Goal: Navigation & Orientation: Find specific page/section

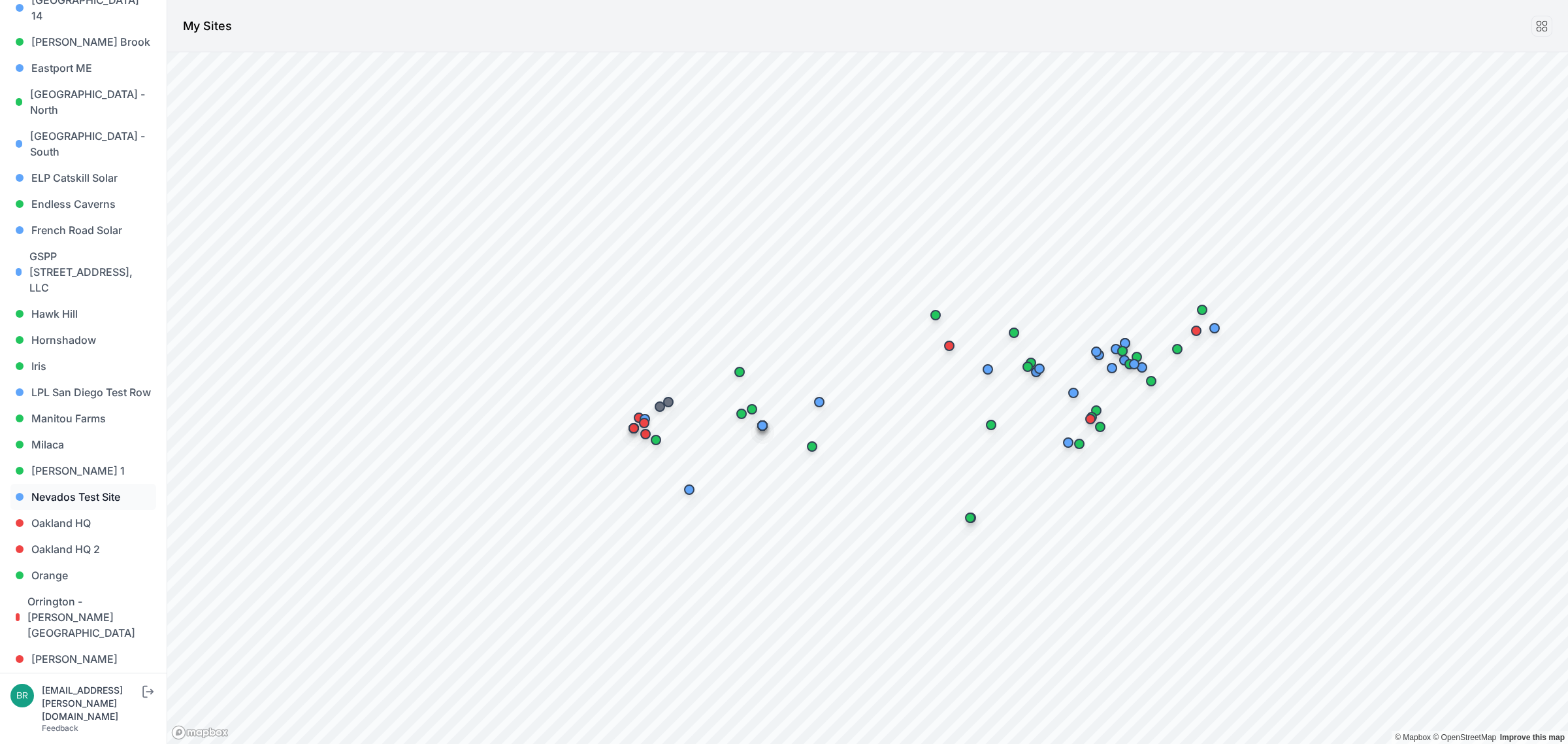
scroll to position [490, 0]
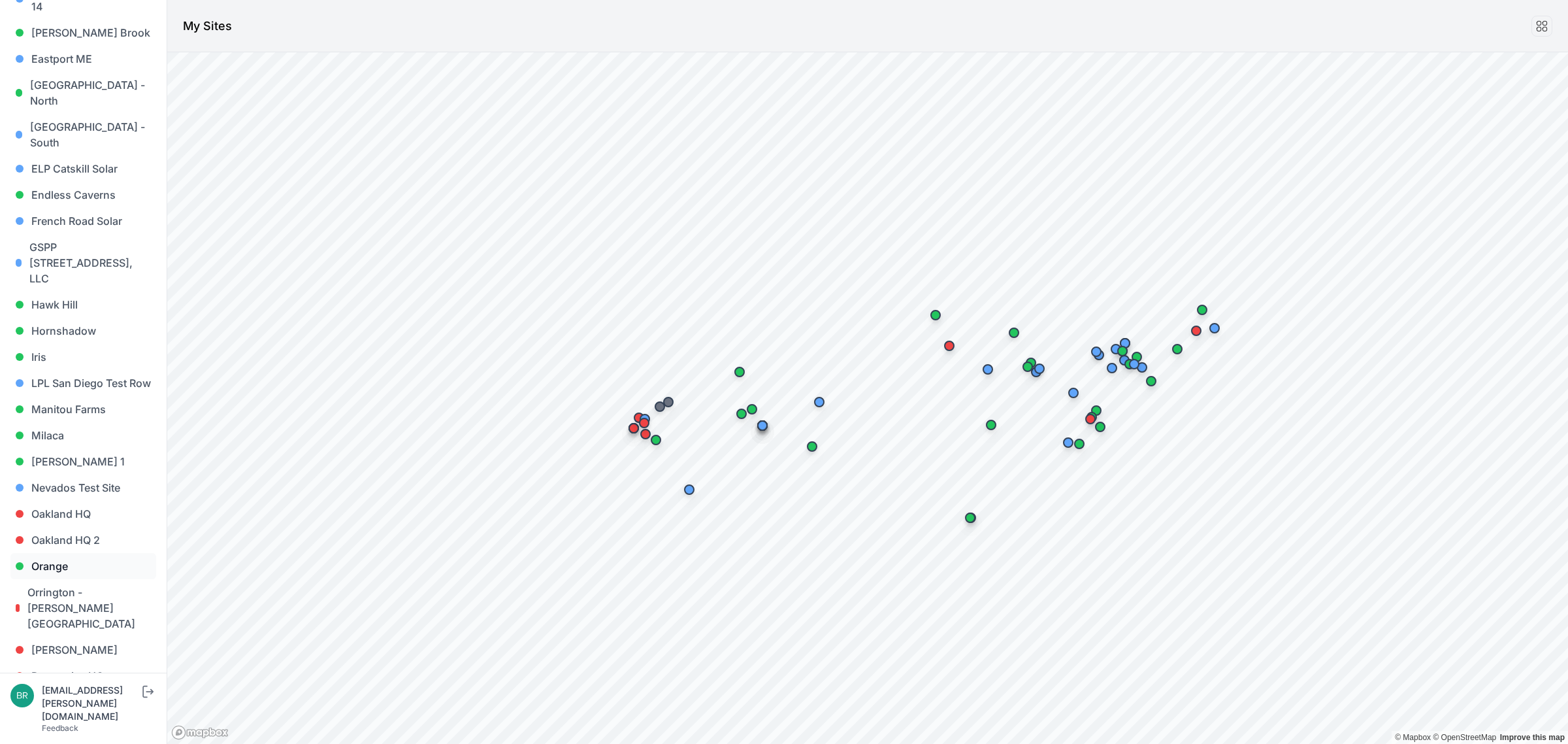
click at [63, 553] on link "Orange" at bounding box center [83, 566] width 146 height 26
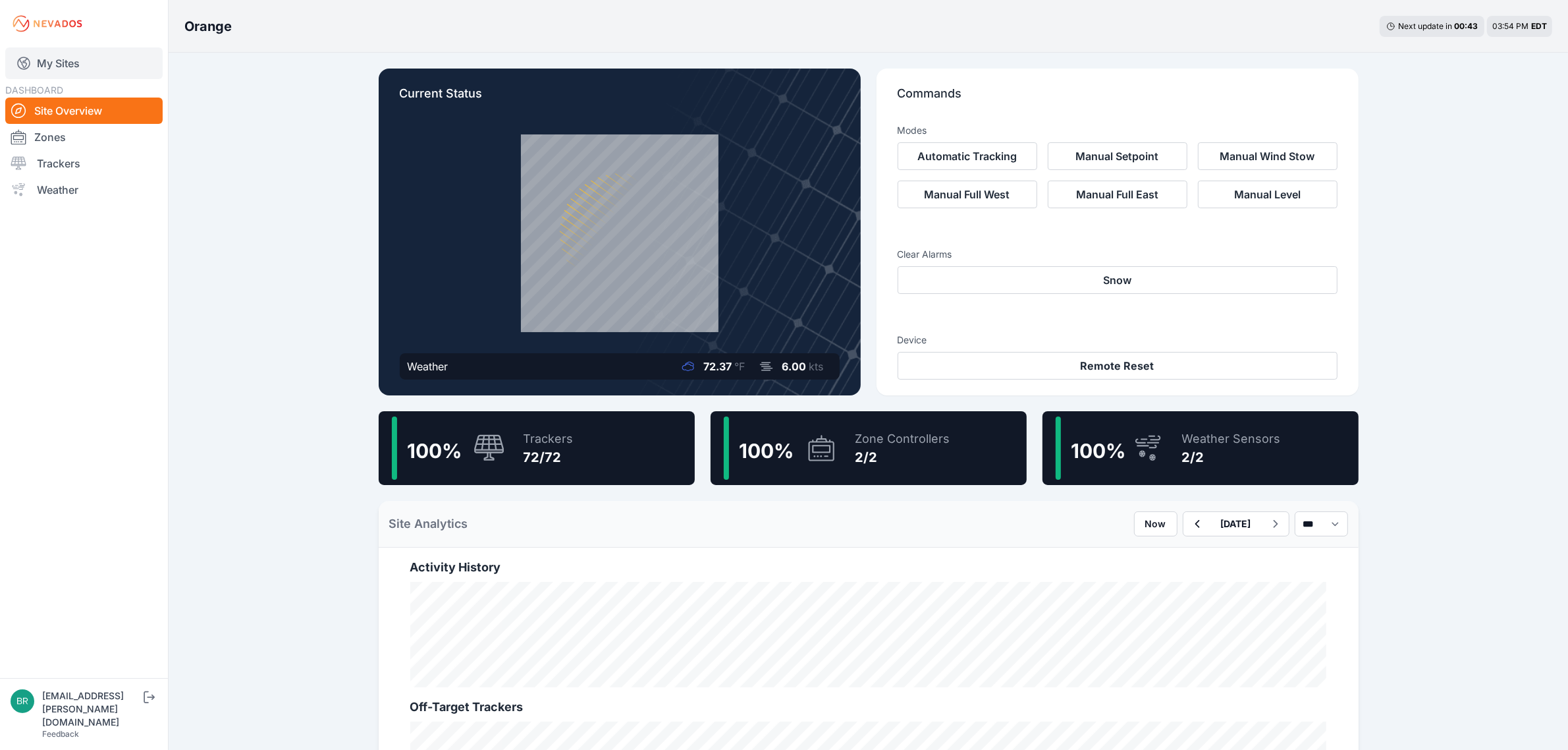
click at [76, 71] on link "My Sites" at bounding box center [84, 63] width 158 height 32
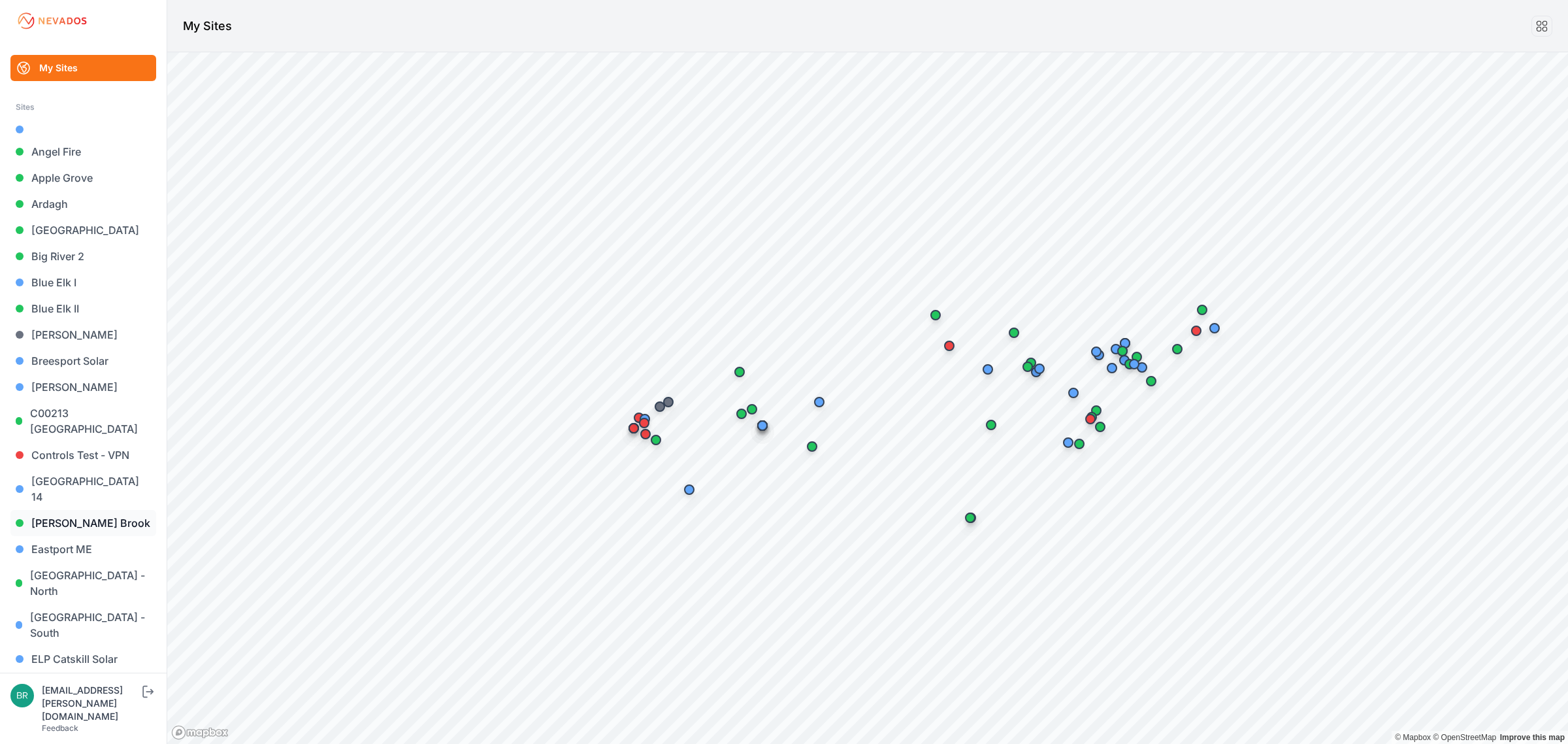
click at [95, 510] on link "[PERSON_NAME] Brook" at bounding box center [83, 523] width 146 height 26
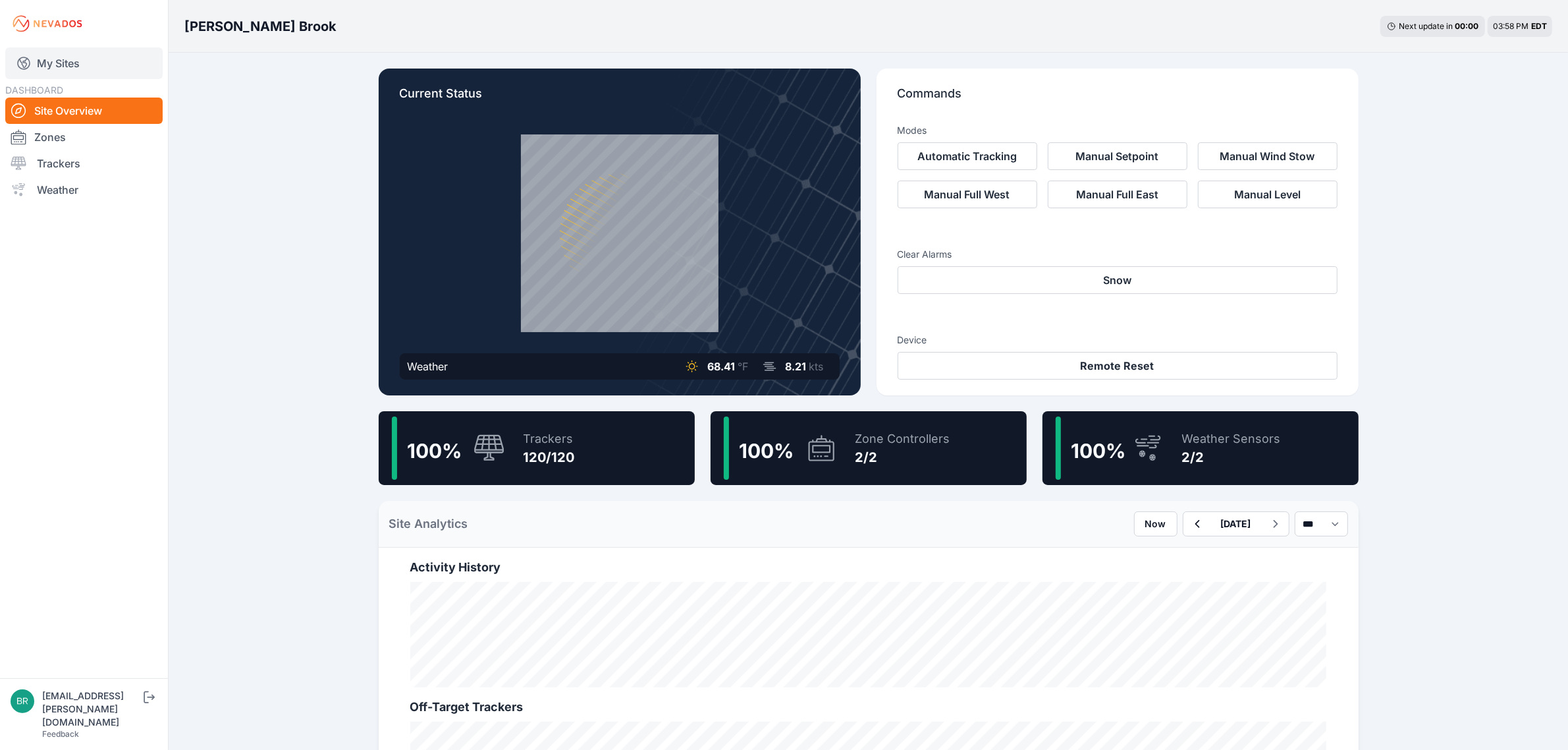
click at [94, 64] on link "My Sites" at bounding box center [84, 63] width 158 height 32
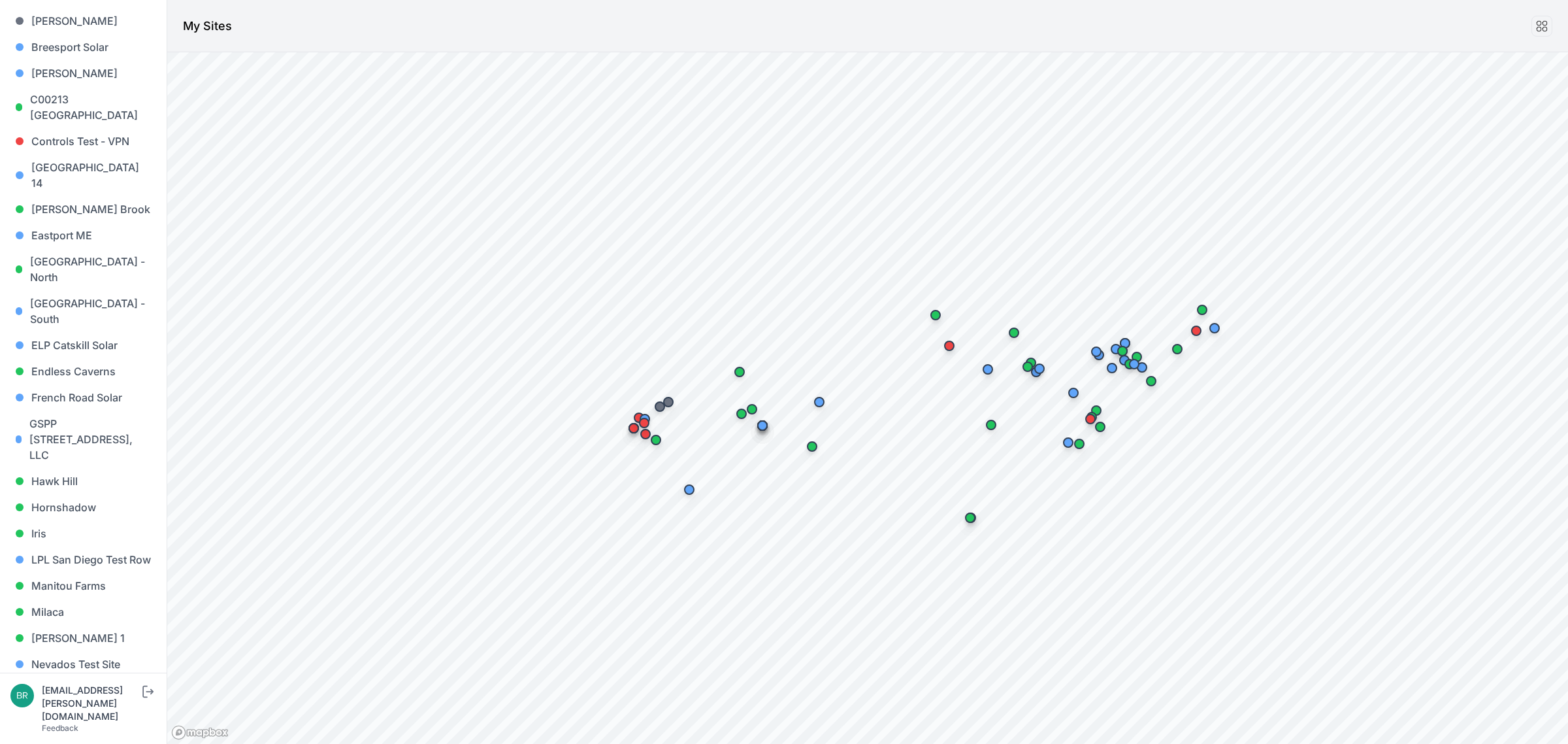
scroll to position [409, 0]
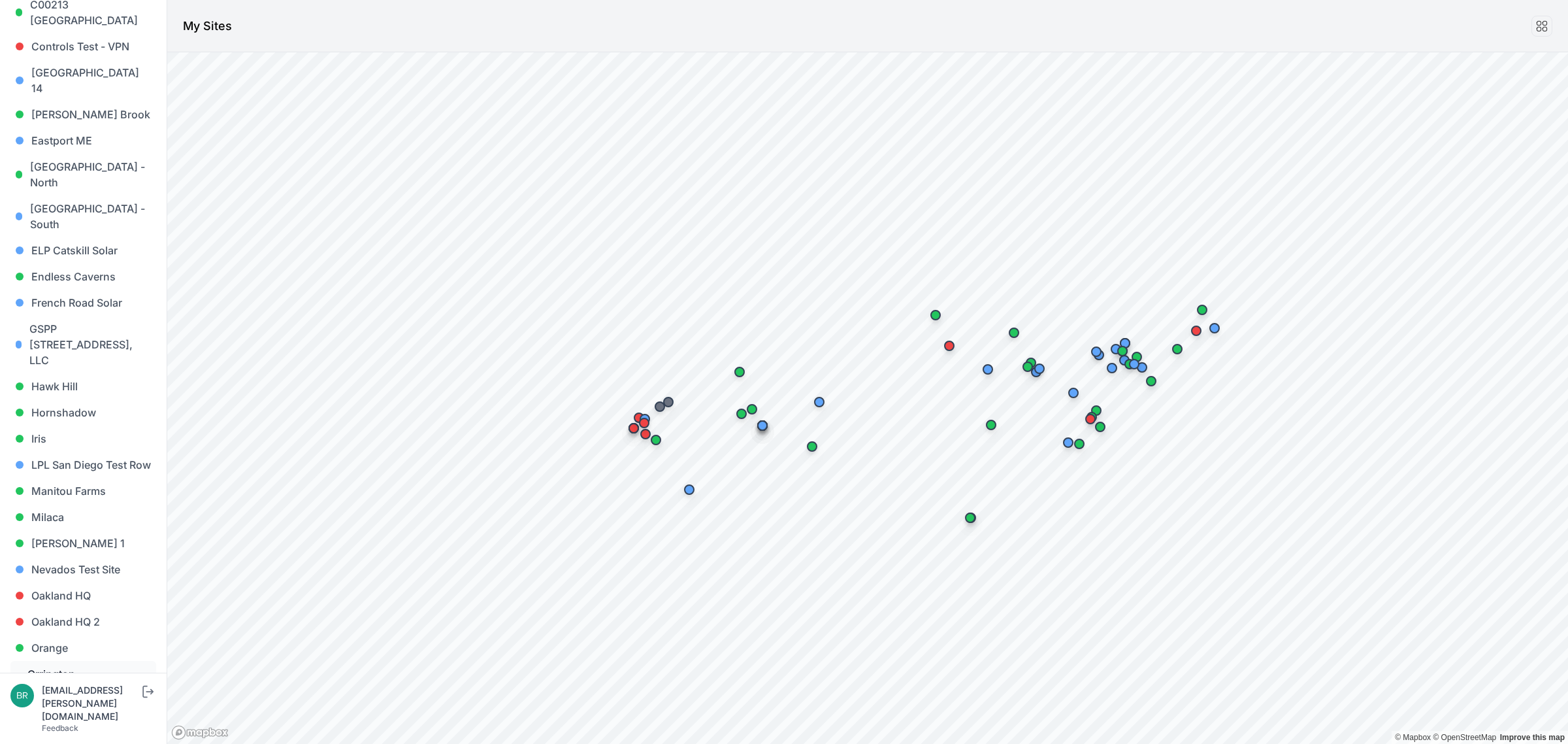
click at [73, 661] on link "Orrington - [PERSON_NAME][GEOGRAPHIC_DATA]" at bounding box center [83, 690] width 146 height 57
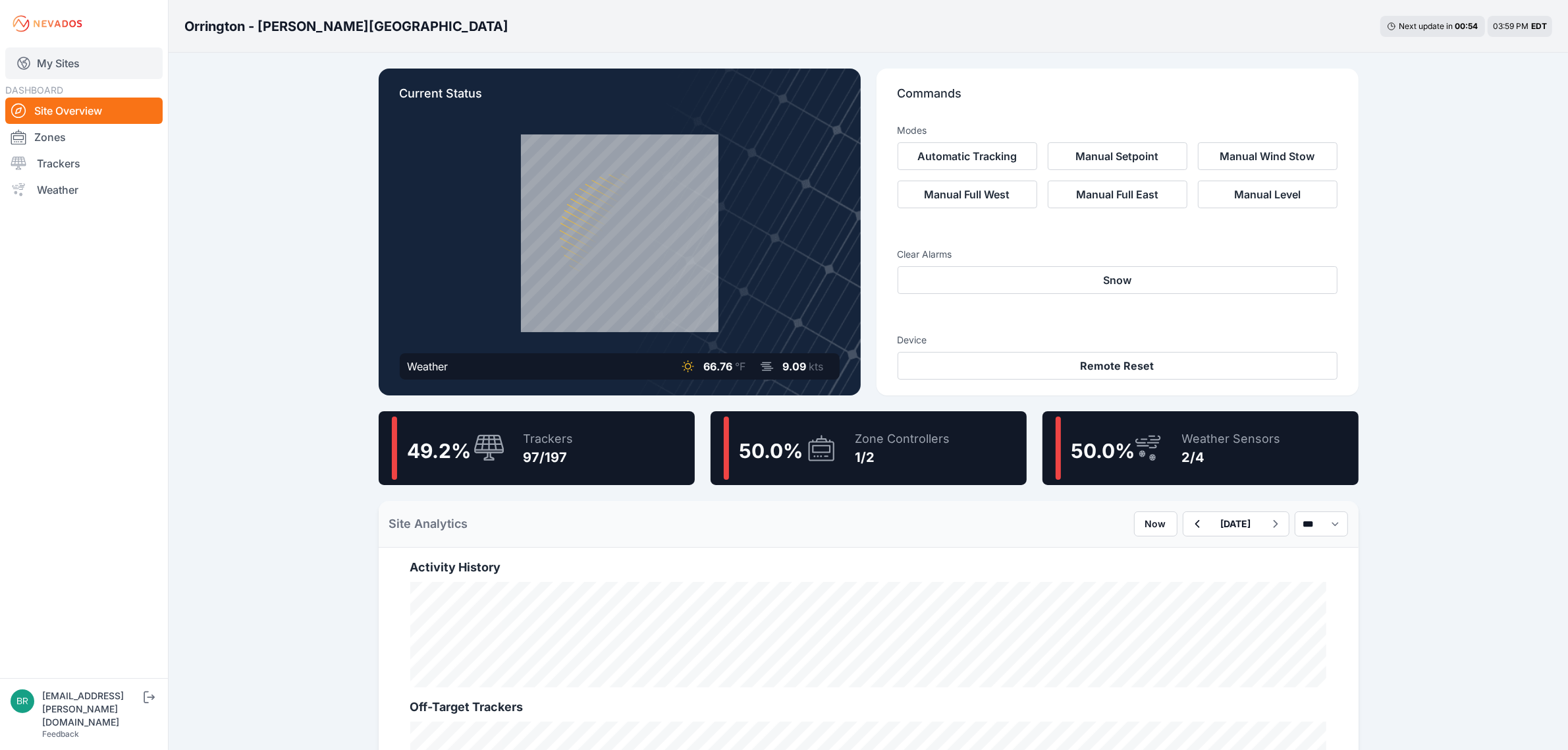
click at [106, 66] on link "My Sites" at bounding box center [84, 63] width 158 height 32
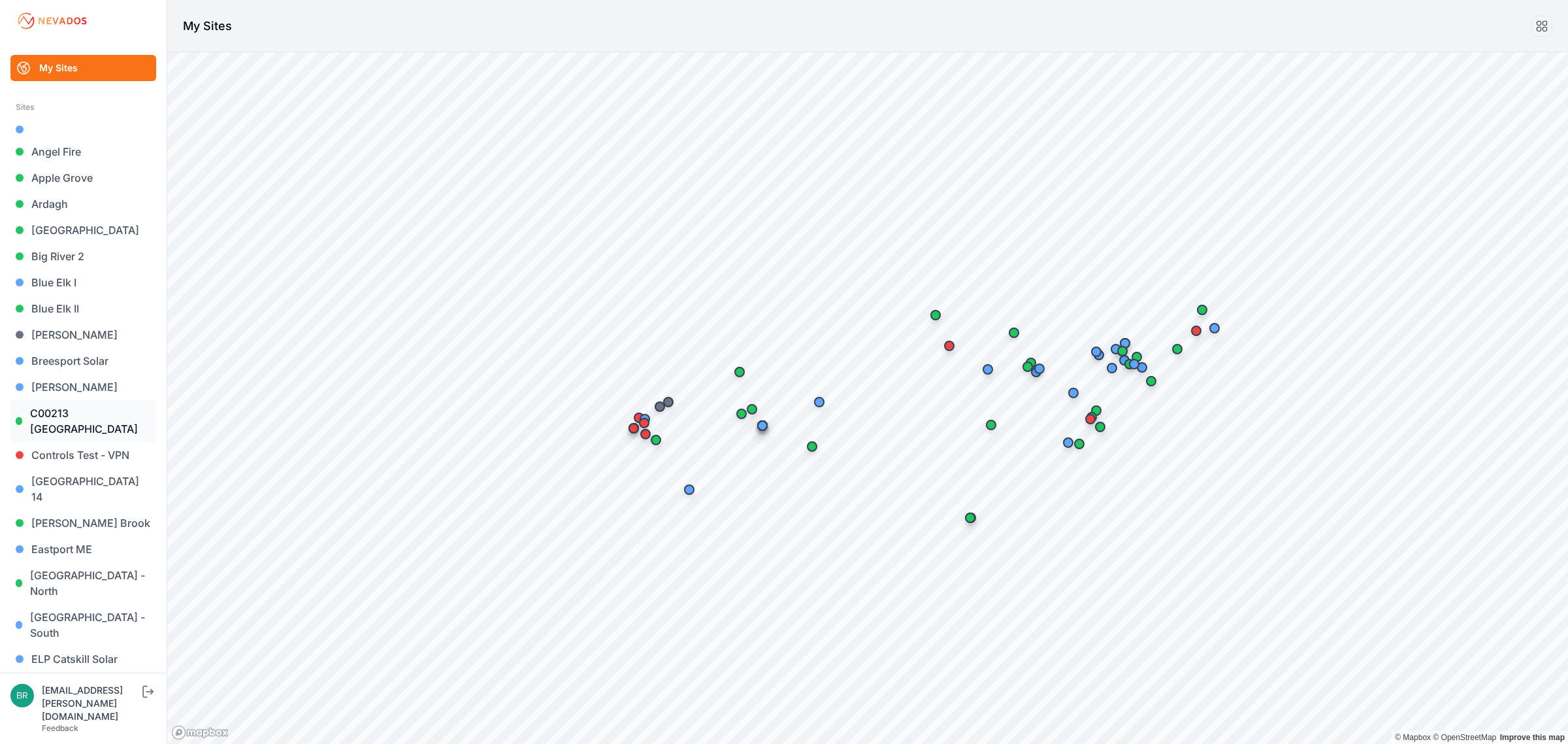
click at [98, 410] on link "C00213 [GEOGRAPHIC_DATA]" at bounding box center [83, 420] width 146 height 42
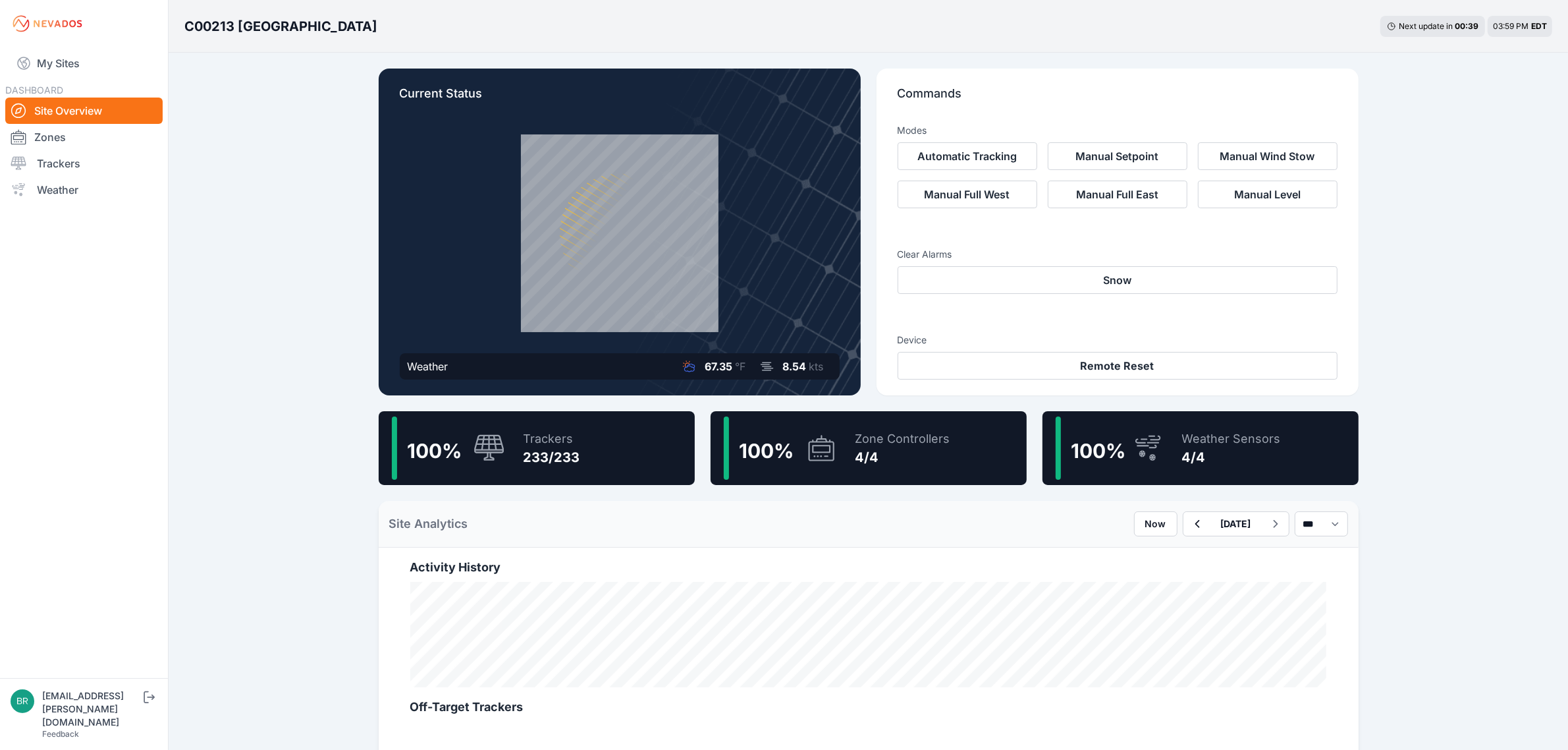
drag, startPoint x: 113, startPoint y: 77, endPoint x: 4, endPoint y: 211, distance: 172.7
click at [113, 77] on link "My Sites" at bounding box center [84, 63] width 158 height 32
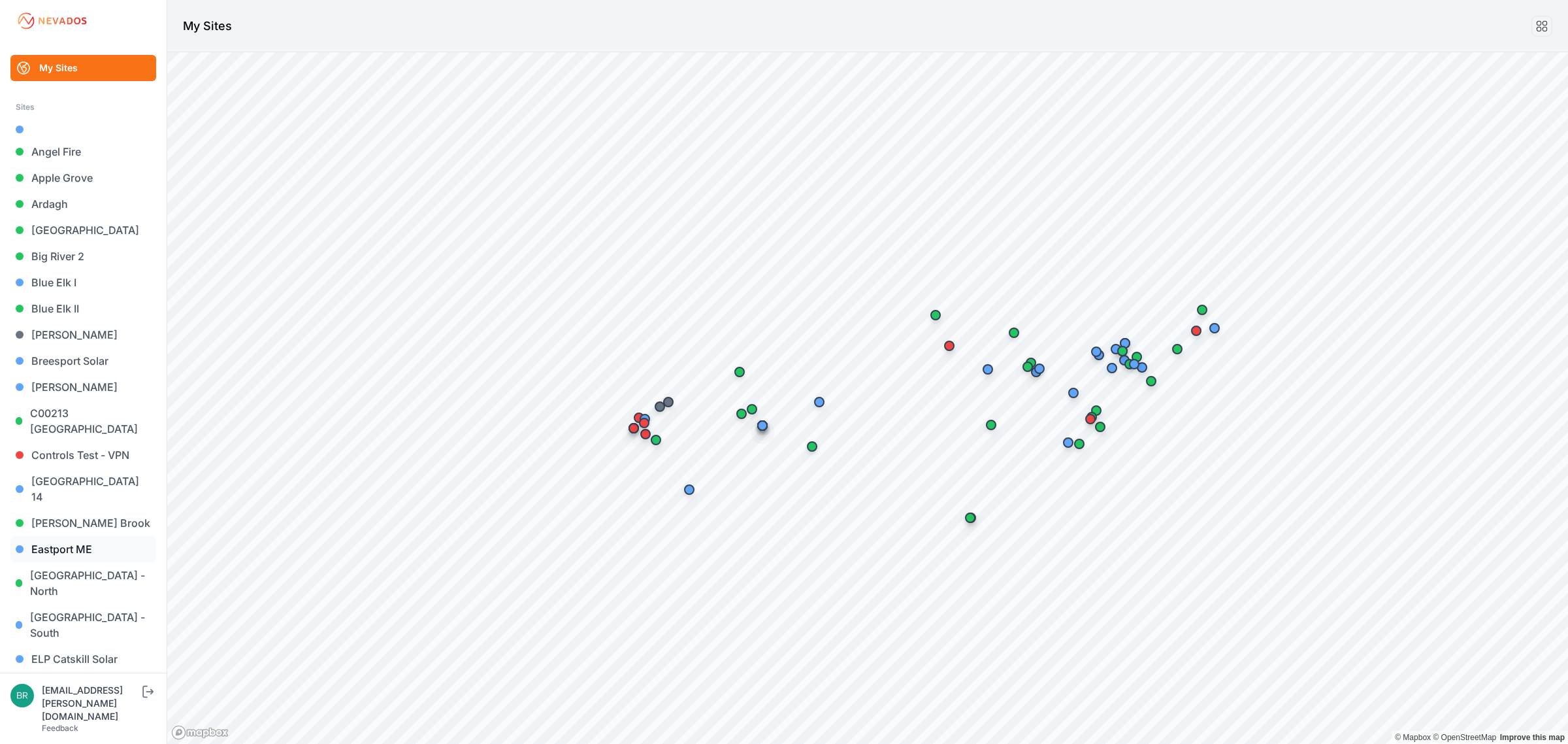
click at [76, 536] on link "Eastport ME" at bounding box center [83, 548] width 146 height 26
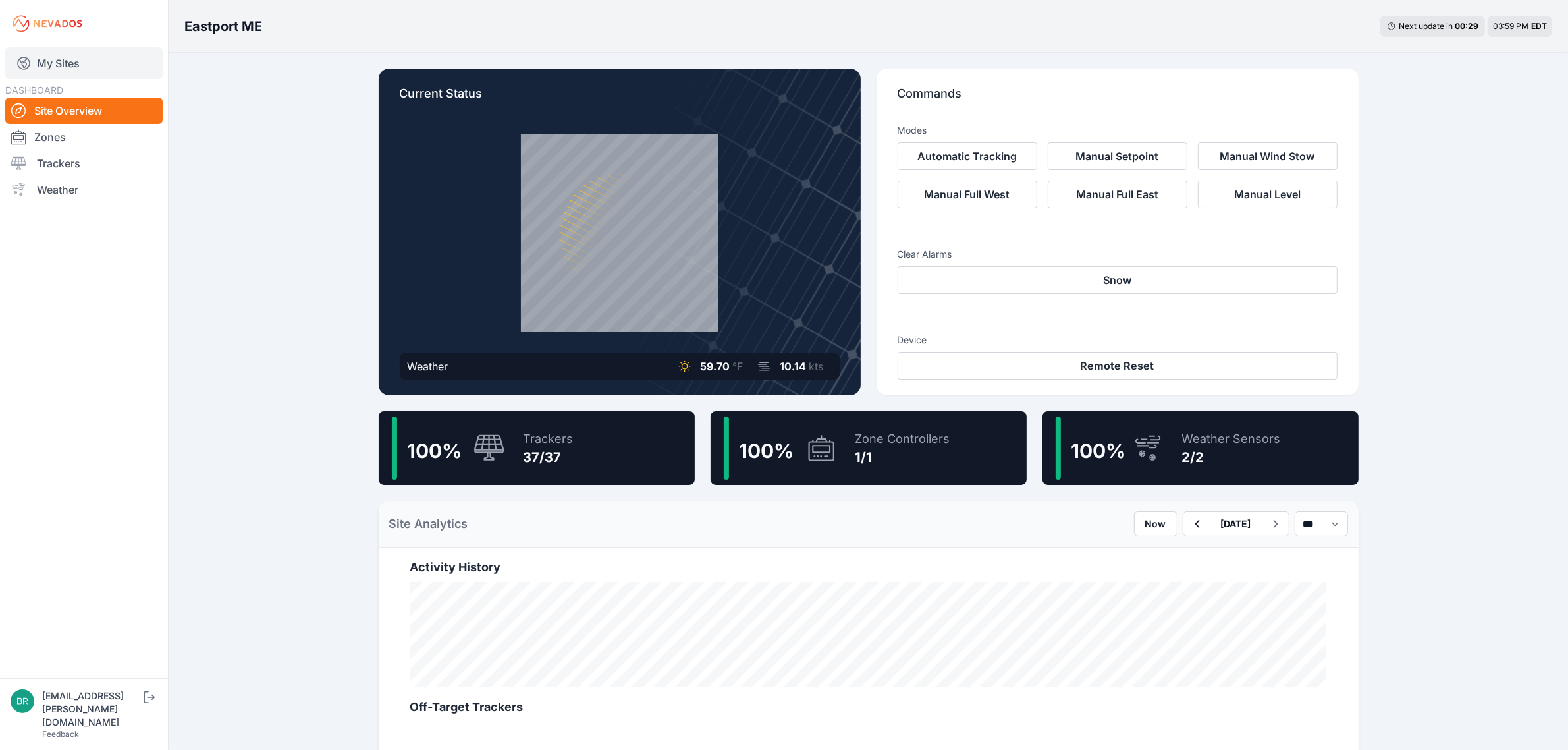
click at [91, 69] on link "My Sites" at bounding box center [84, 63] width 158 height 32
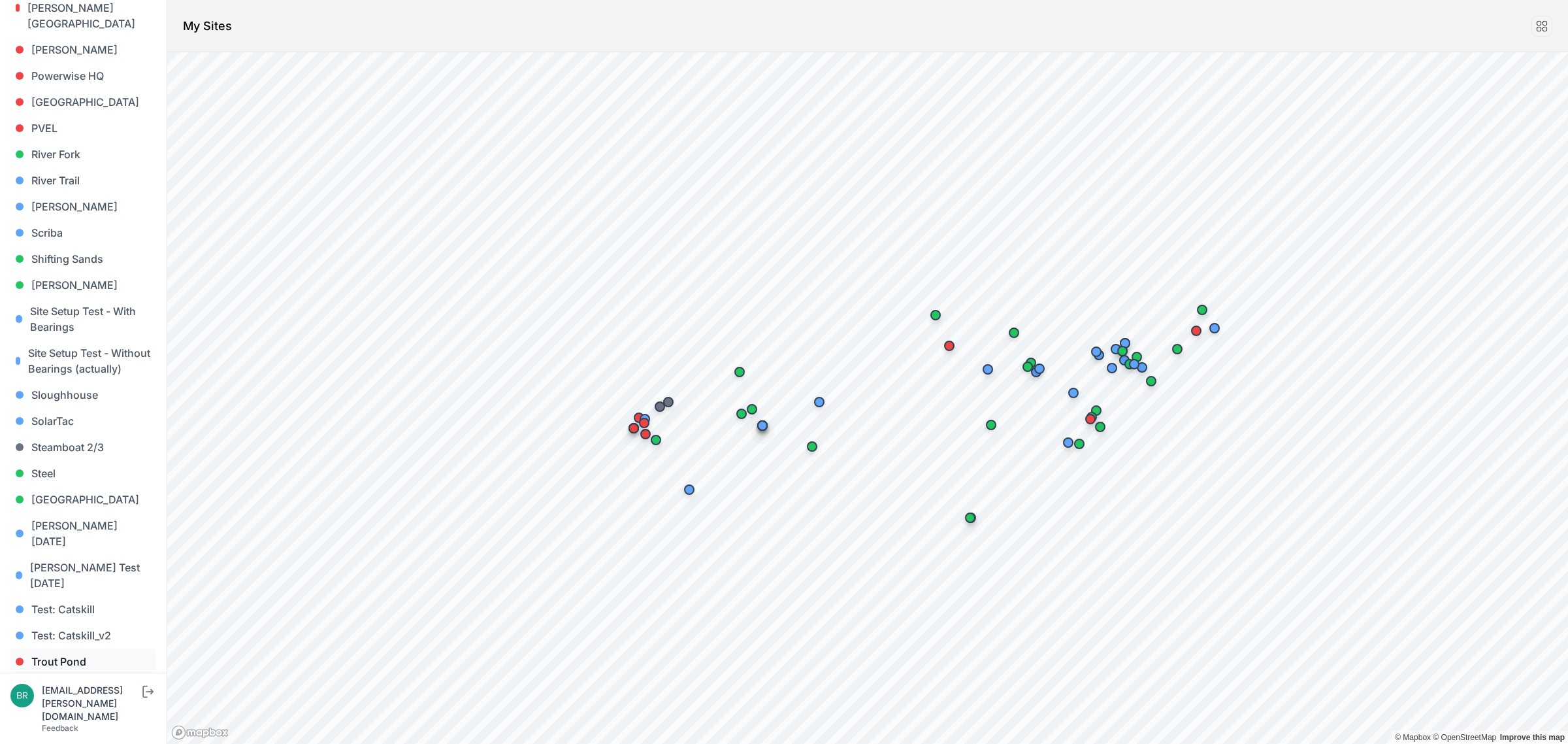
scroll to position [1106, 0]
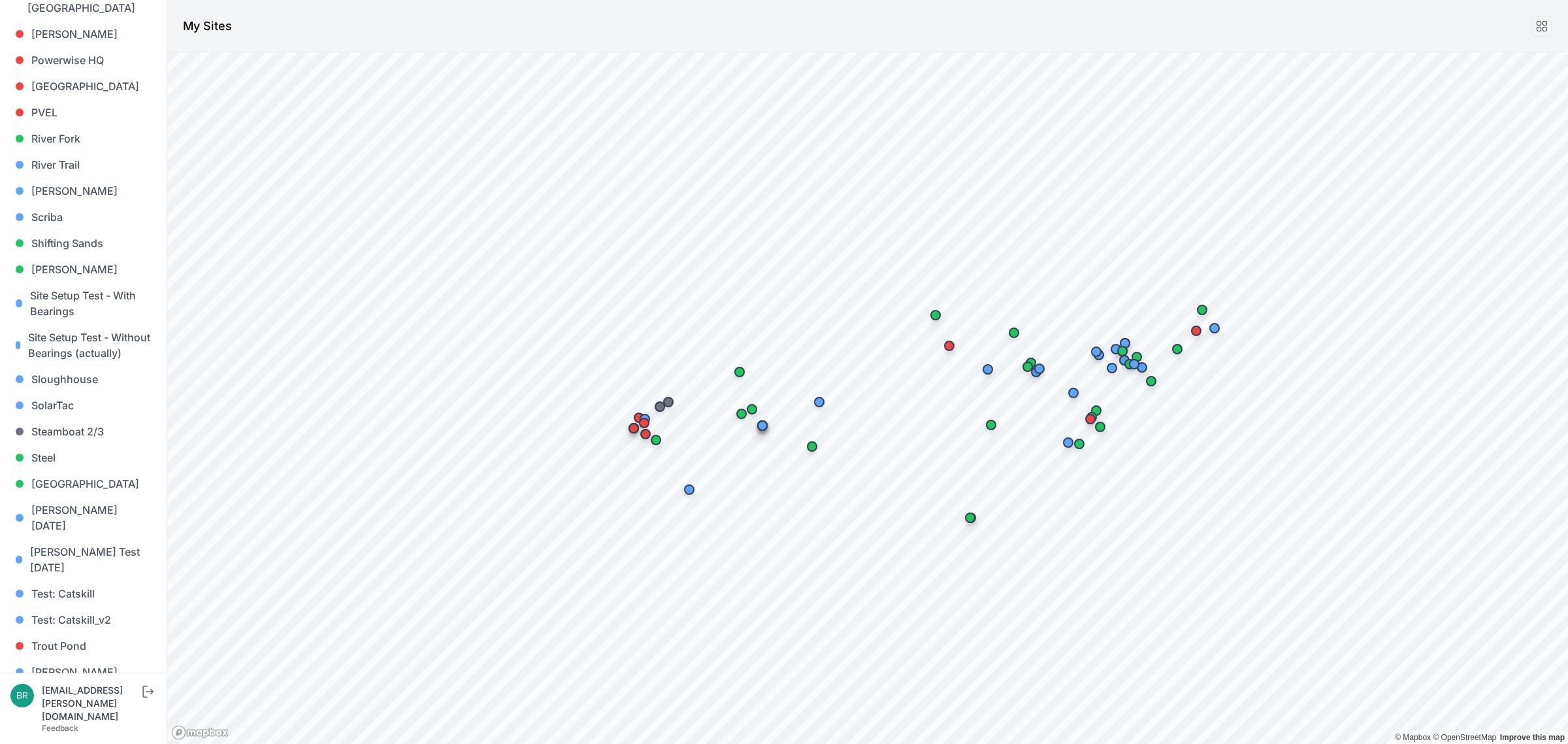
click at [76, 711] on link "[PERSON_NAME] [PERSON_NAME]" at bounding box center [83, 731] width 146 height 42
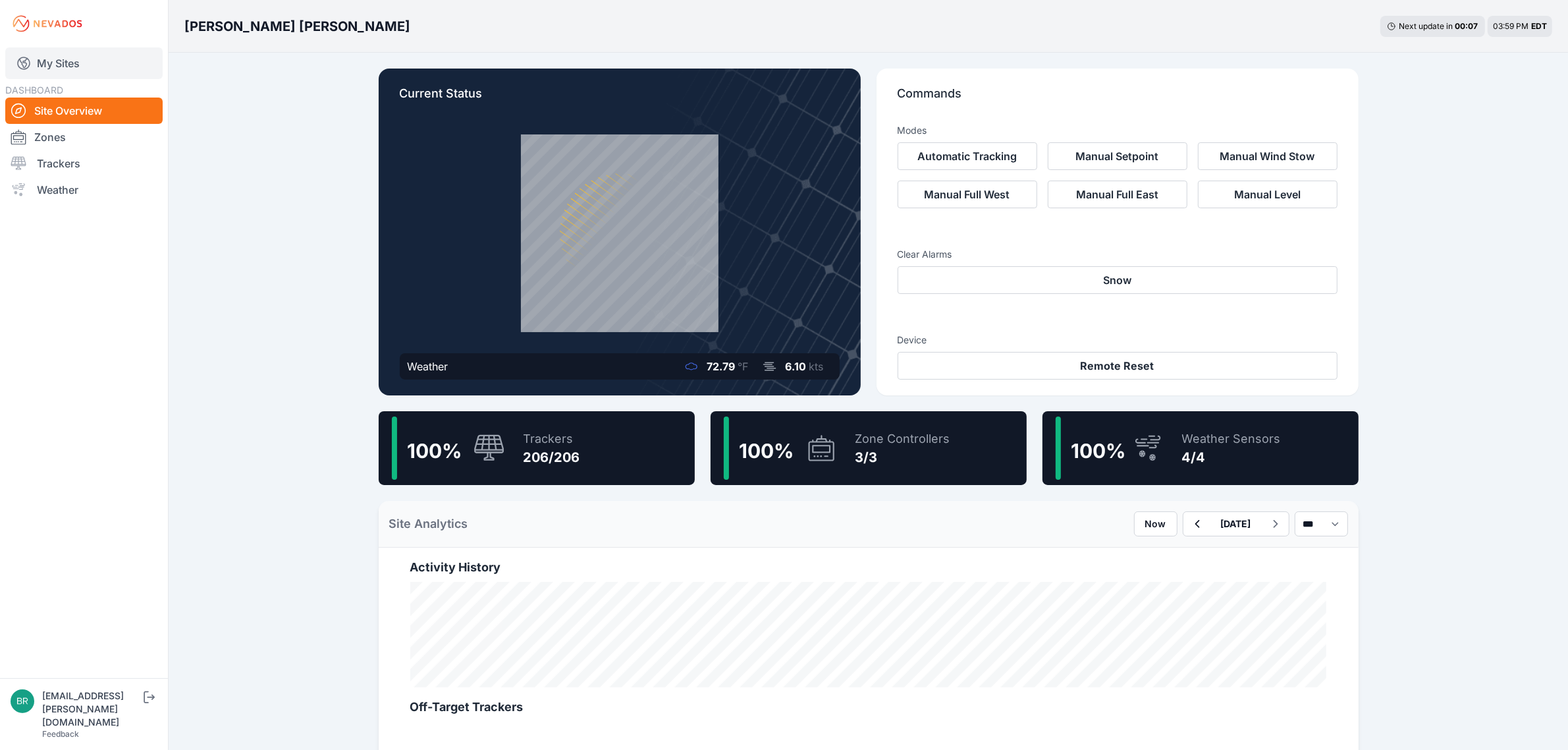
click at [86, 58] on link "My Sites" at bounding box center [84, 63] width 158 height 32
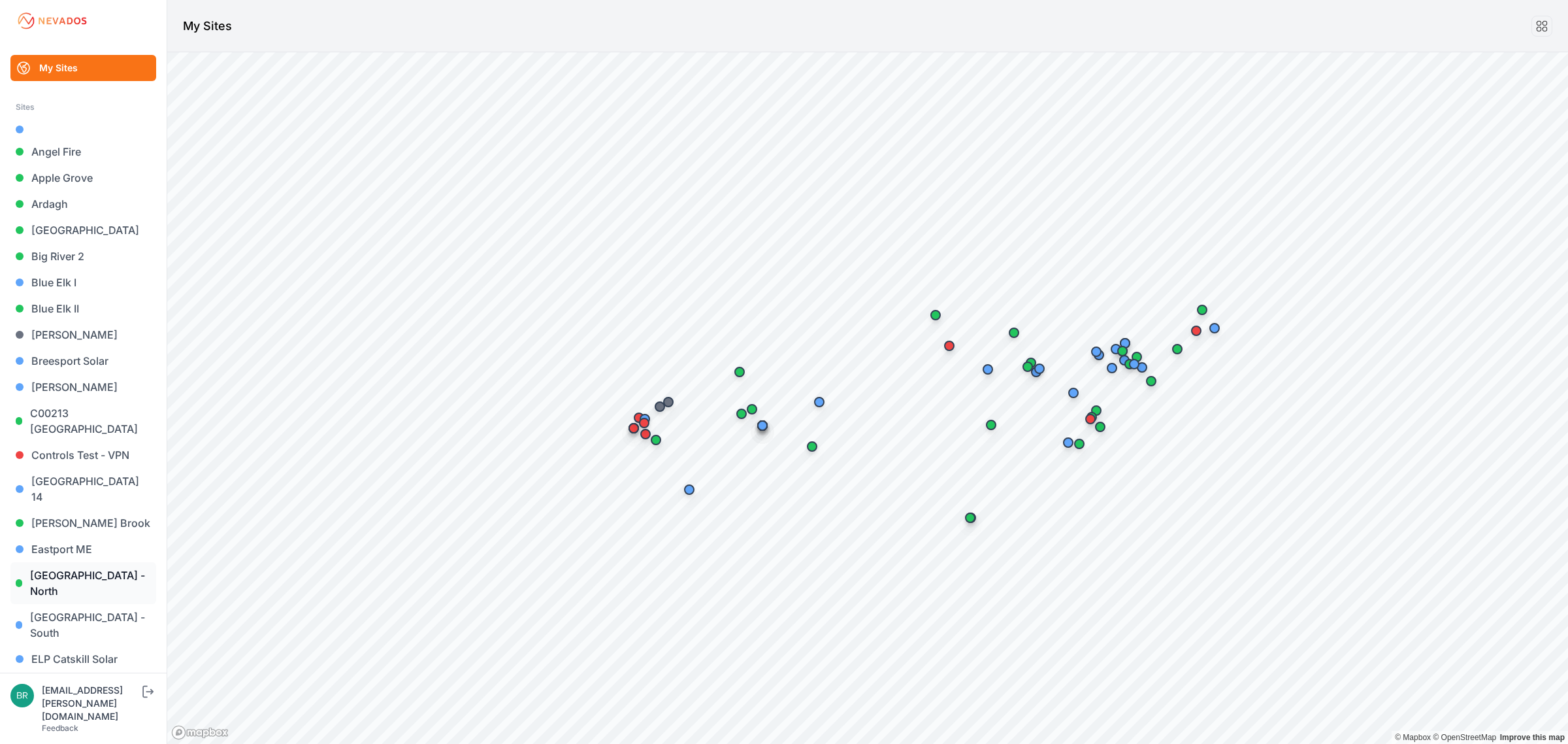
click at [103, 562] on link "[GEOGRAPHIC_DATA] - North" at bounding box center [83, 582] width 146 height 42
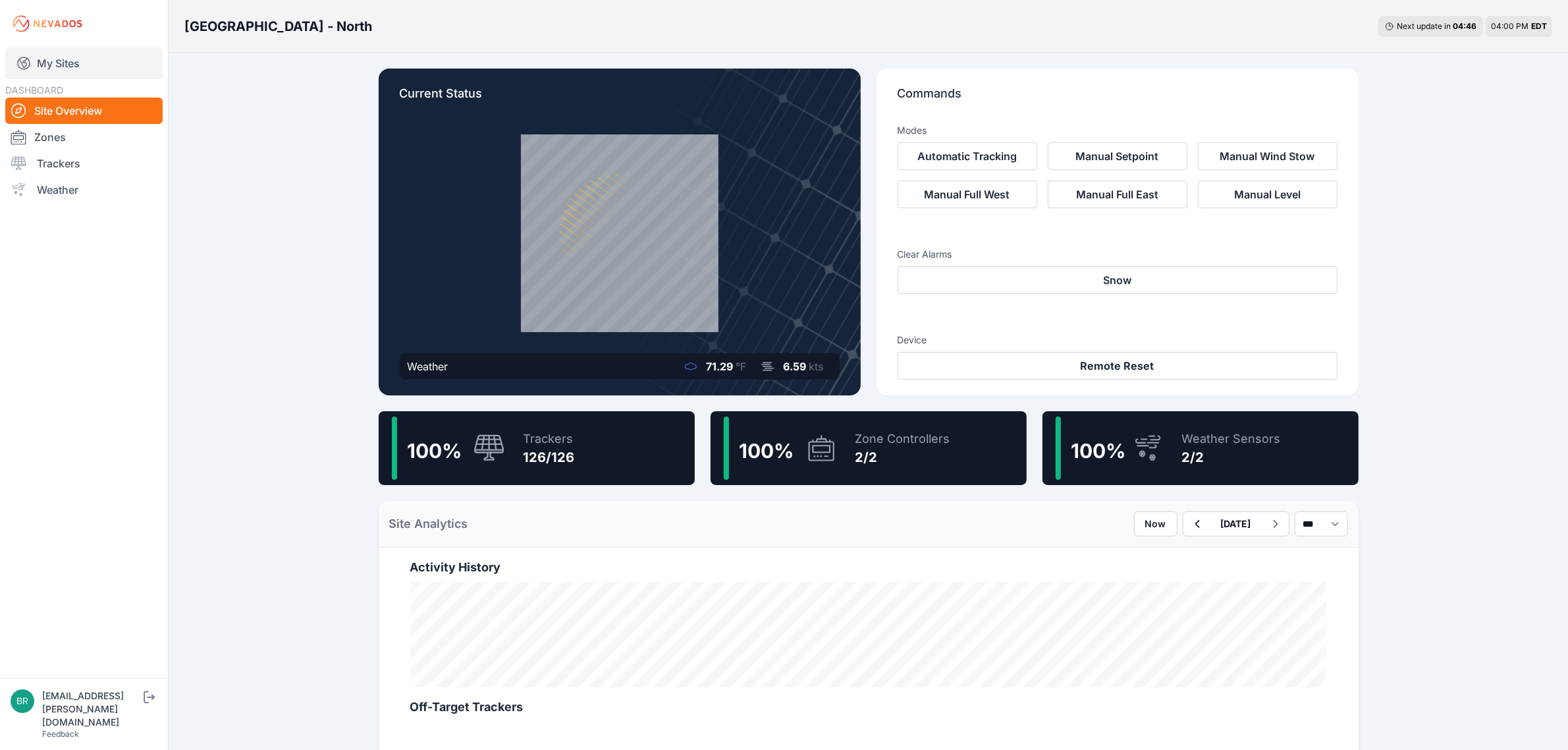
click at [86, 56] on link "My Sites" at bounding box center [84, 63] width 158 height 32
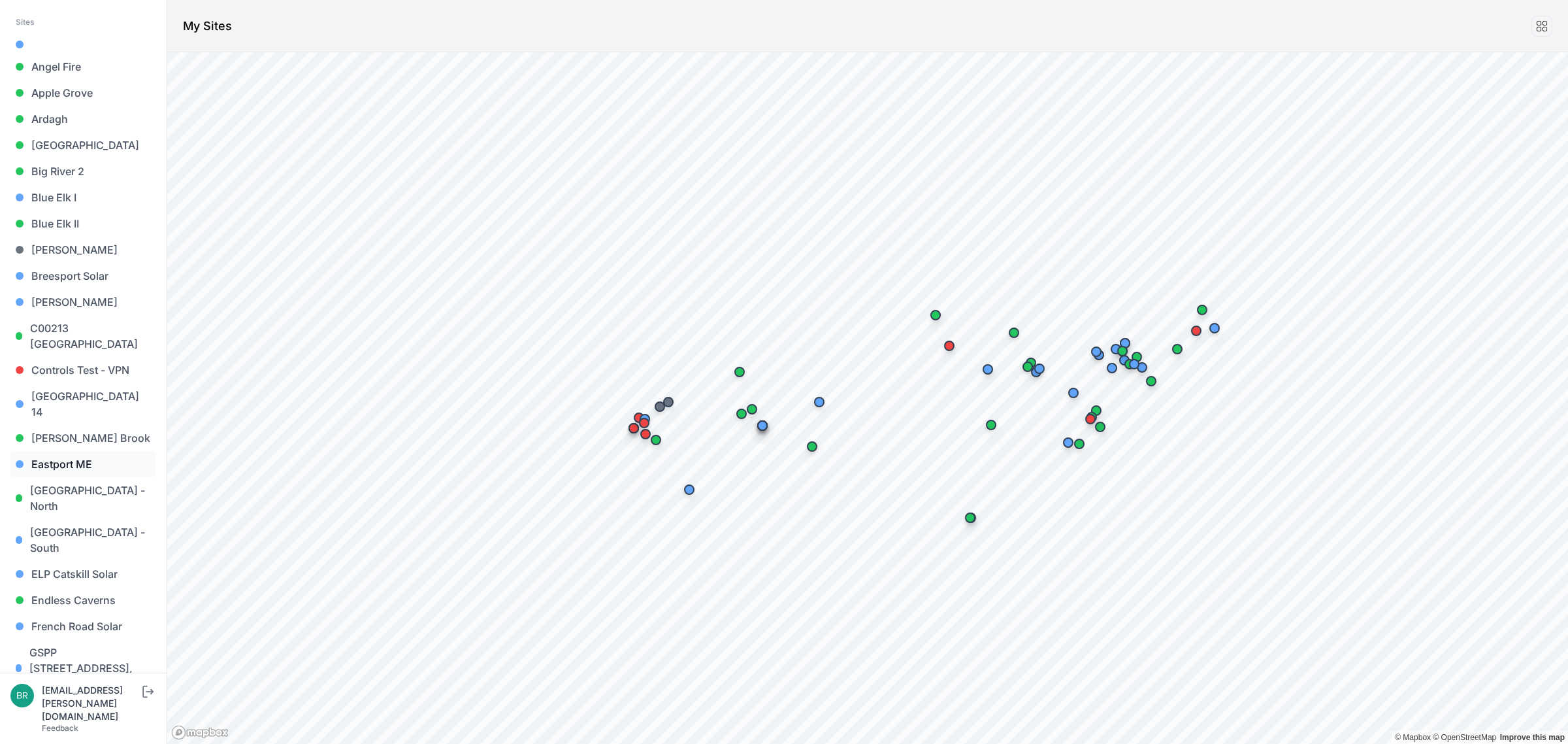
scroll to position [245, 0]
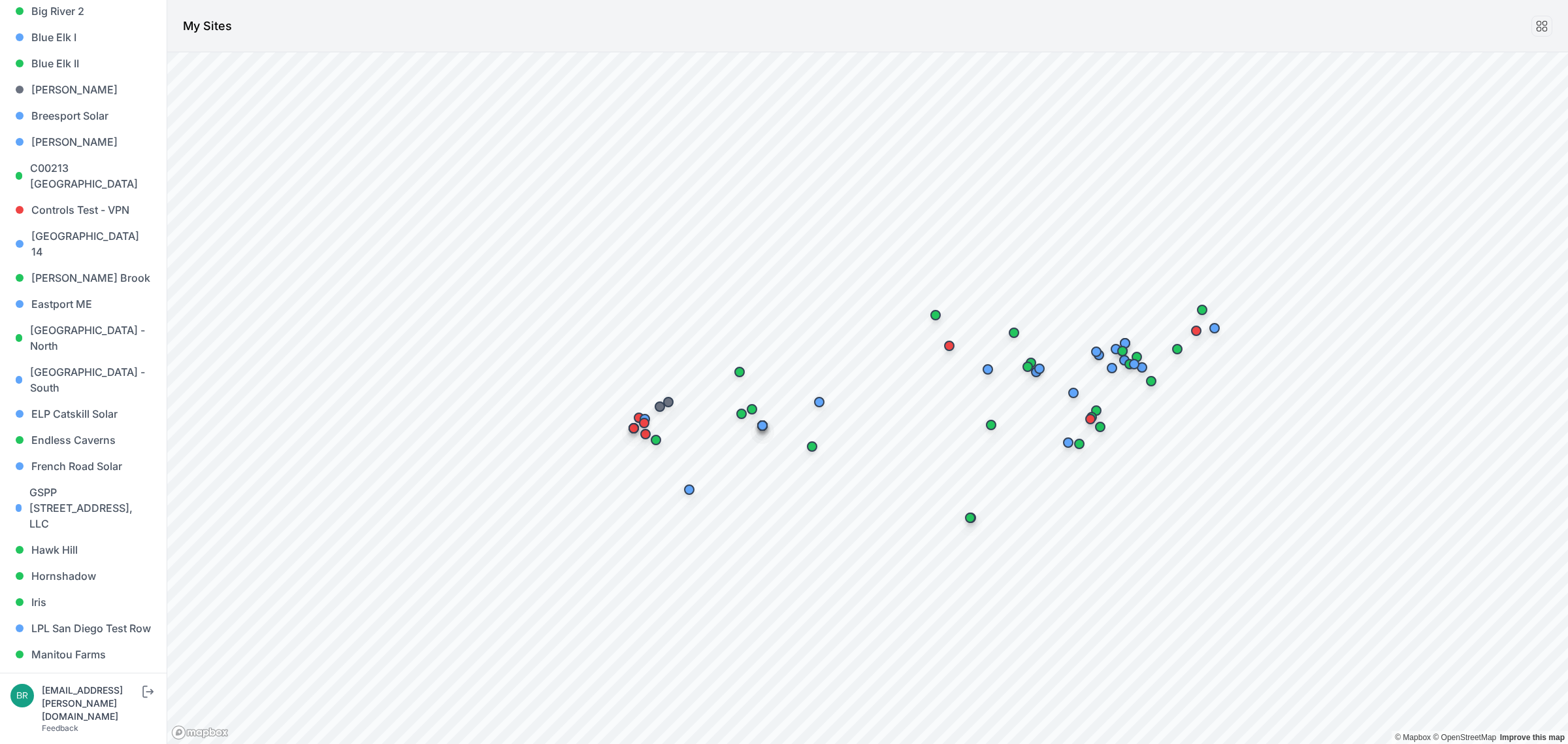
click at [114, 693] on link "[PERSON_NAME] 1" at bounding box center [83, 706] width 146 height 26
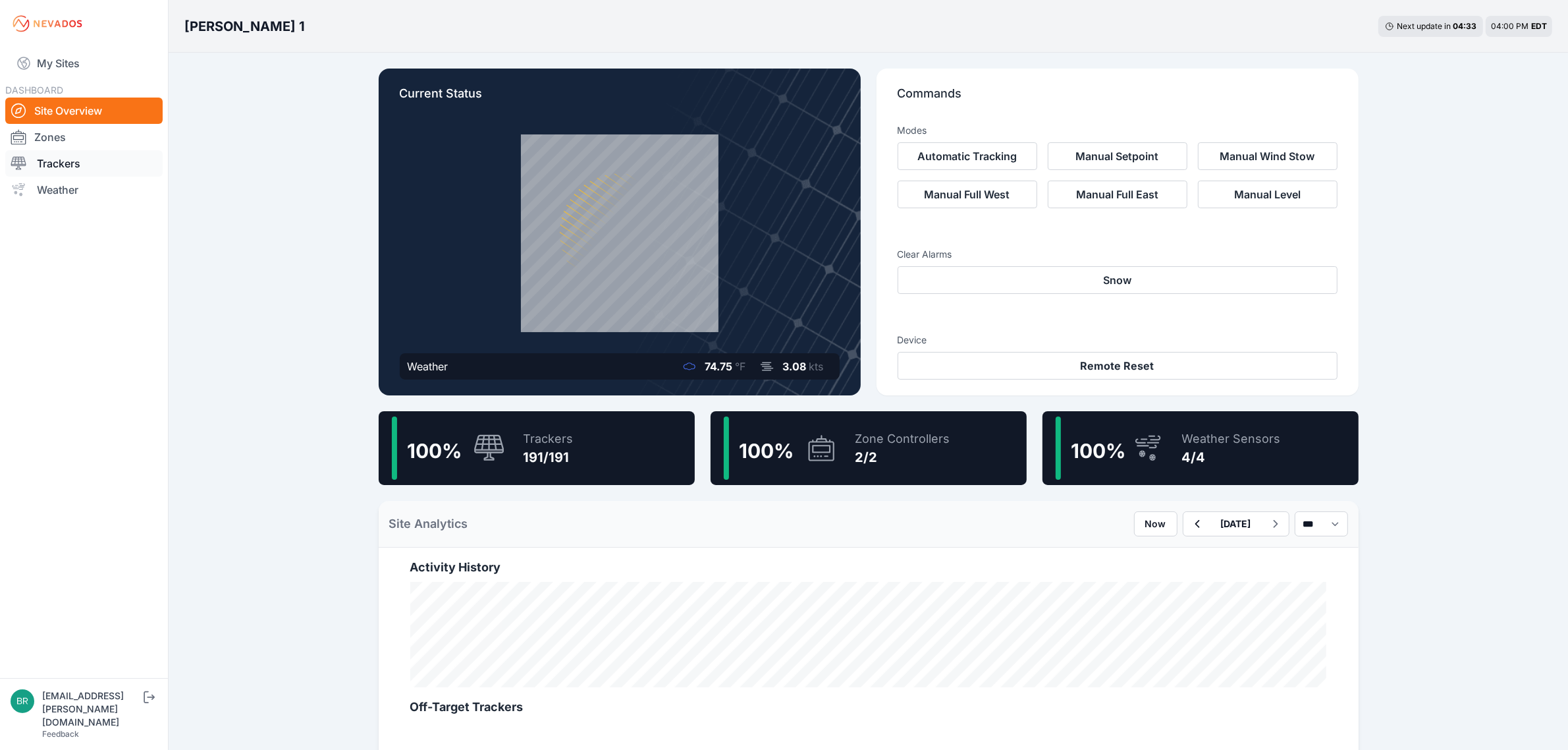
click at [37, 168] on link "Trackers" at bounding box center [84, 163] width 158 height 27
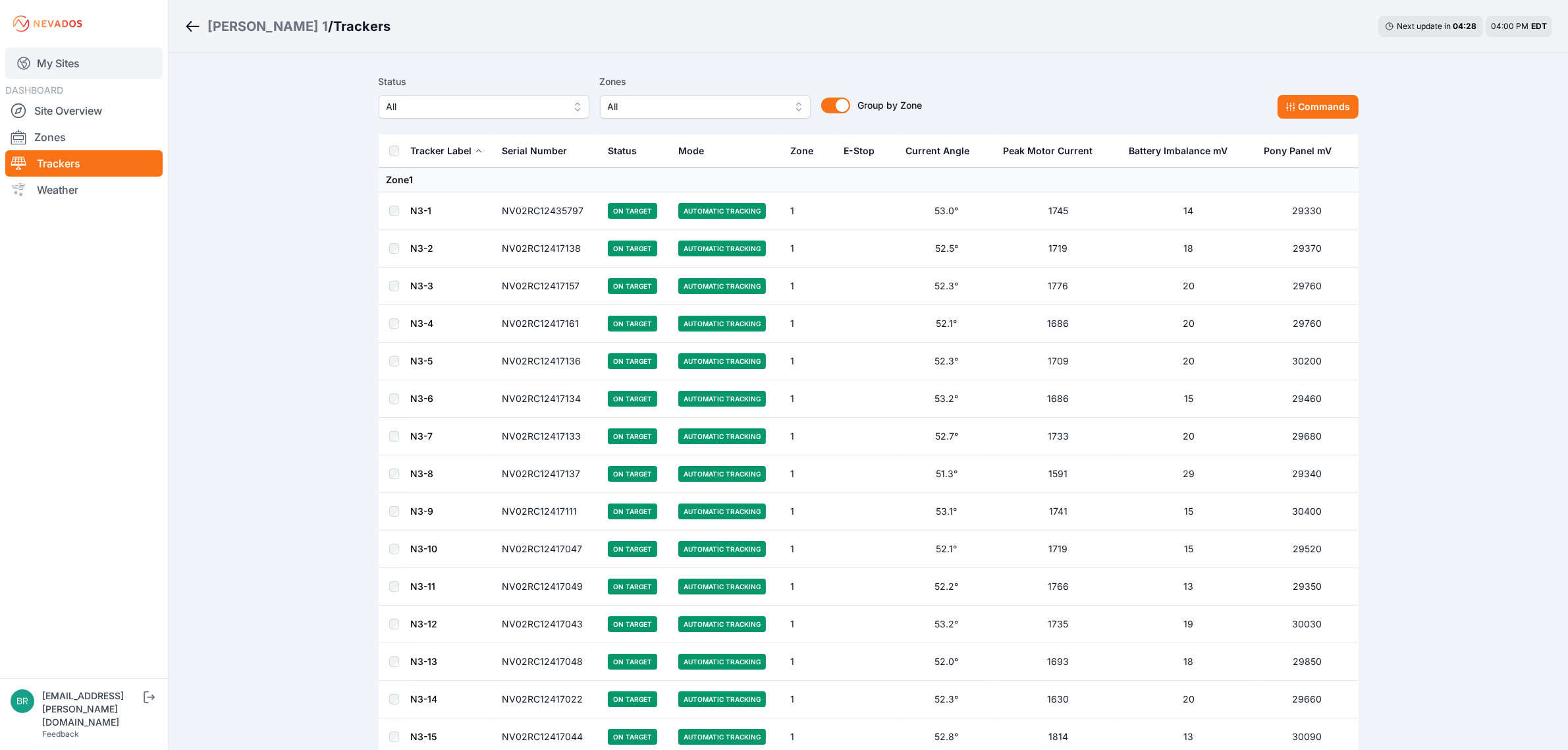
click at [73, 74] on link "My Sites" at bounding box center [84, 63] width 158 height 32
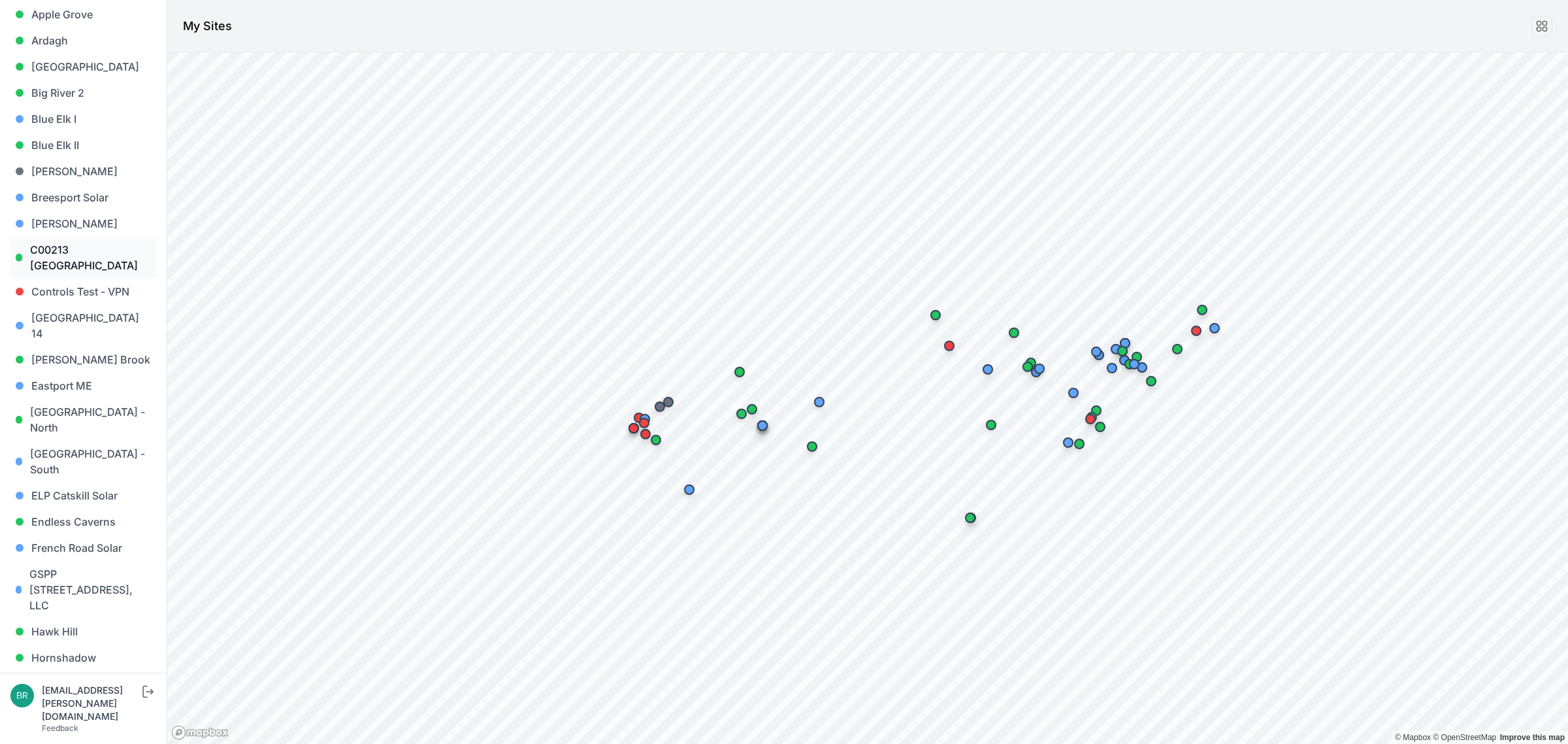
scroll to position [245, 0]
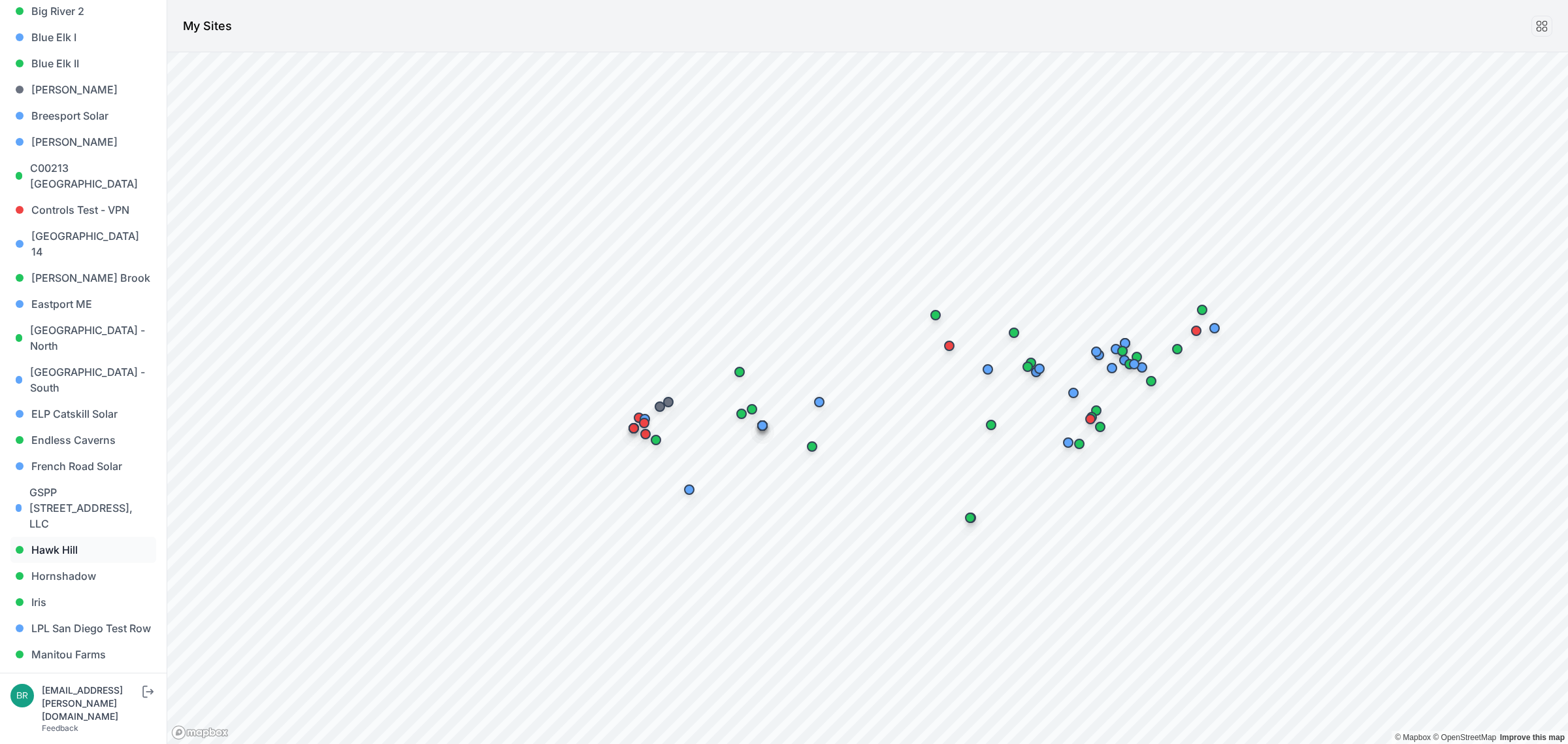
click at [85, 536] on link "Hawk Hill" at bounding box center [83, 549] width 146 height 26
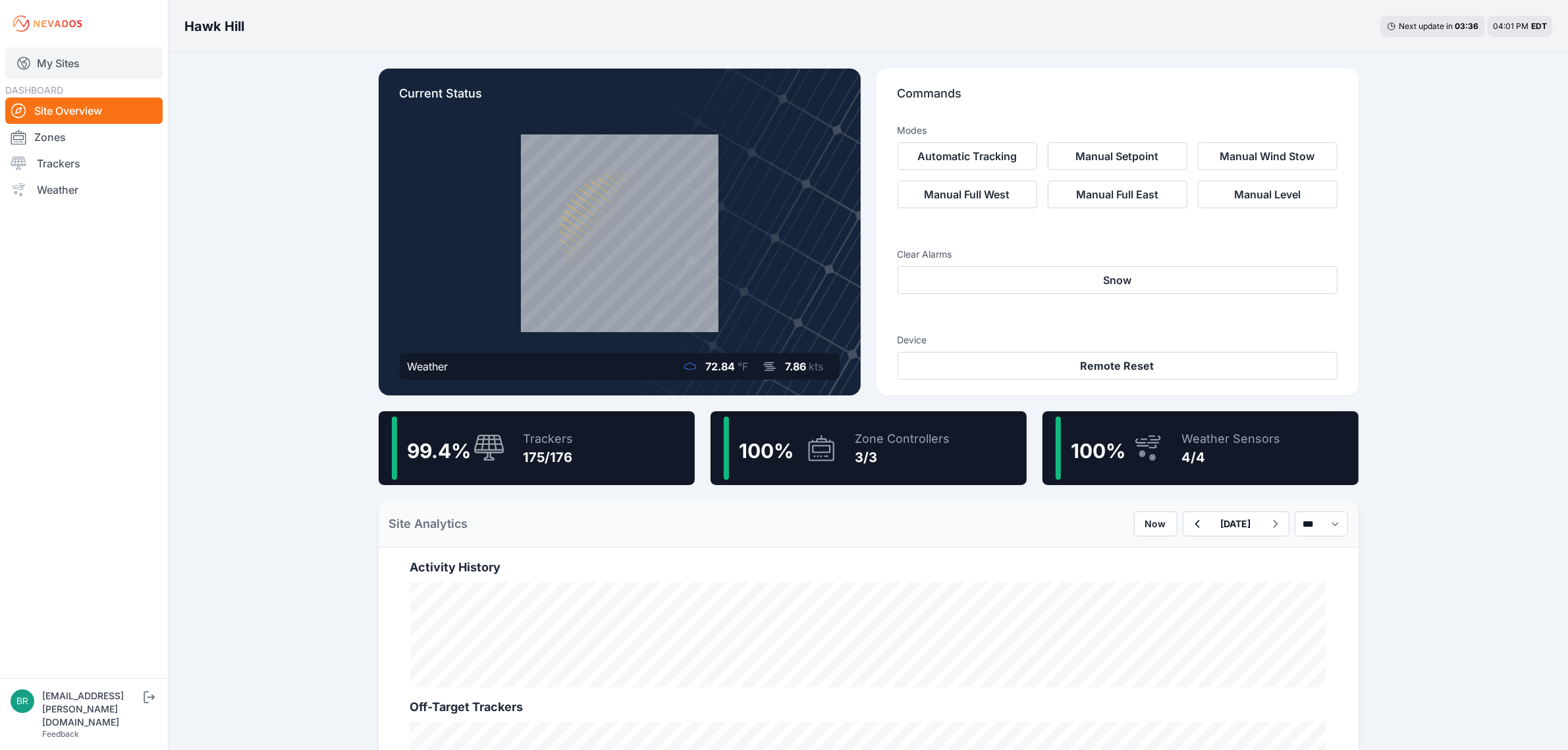
click at [63, 70] on link "My Sites" at bounding box center [84, 63] width 158 height 32
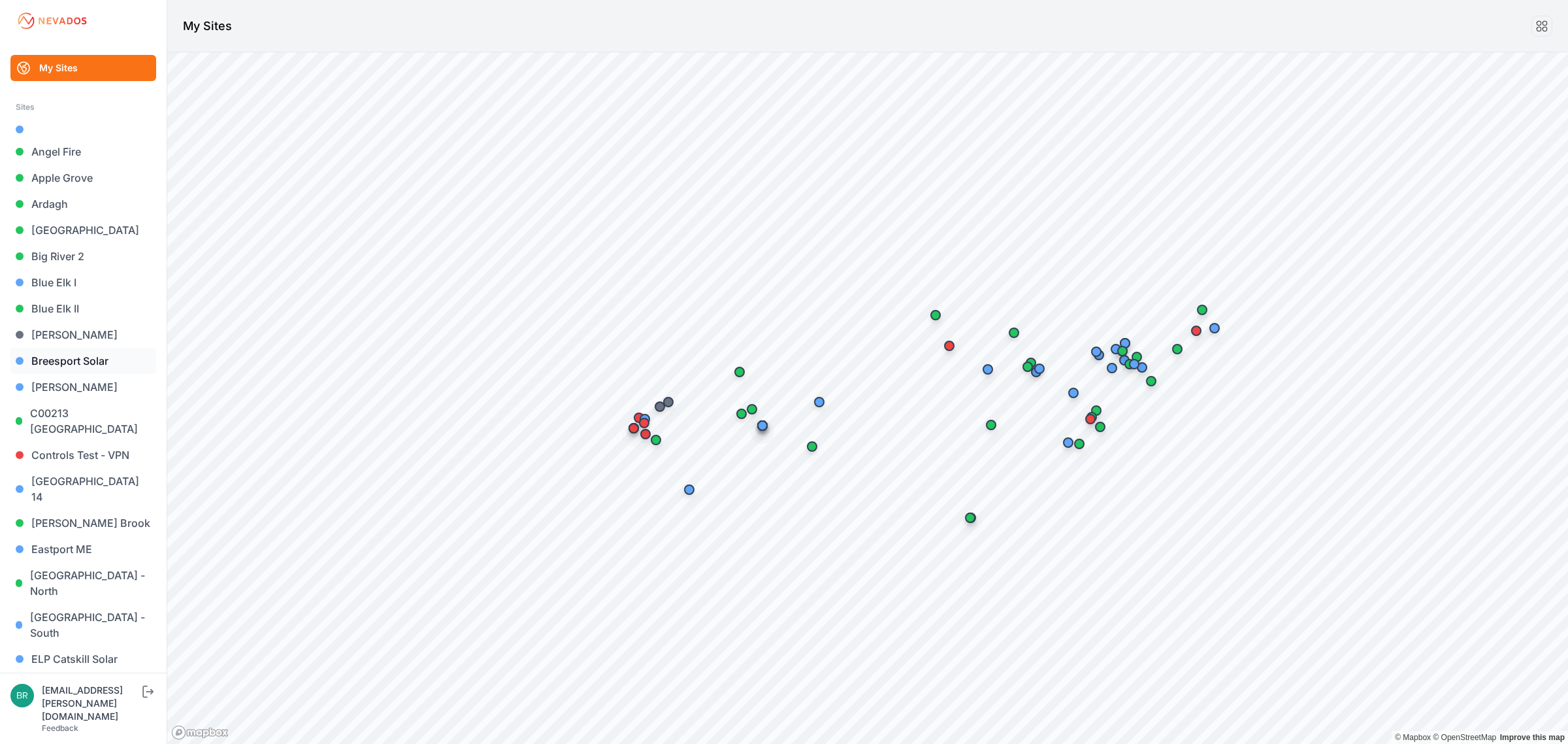
click at [101, 360] on link "Breesport Solar" at bounding box center [83, 360] width 146 height 26
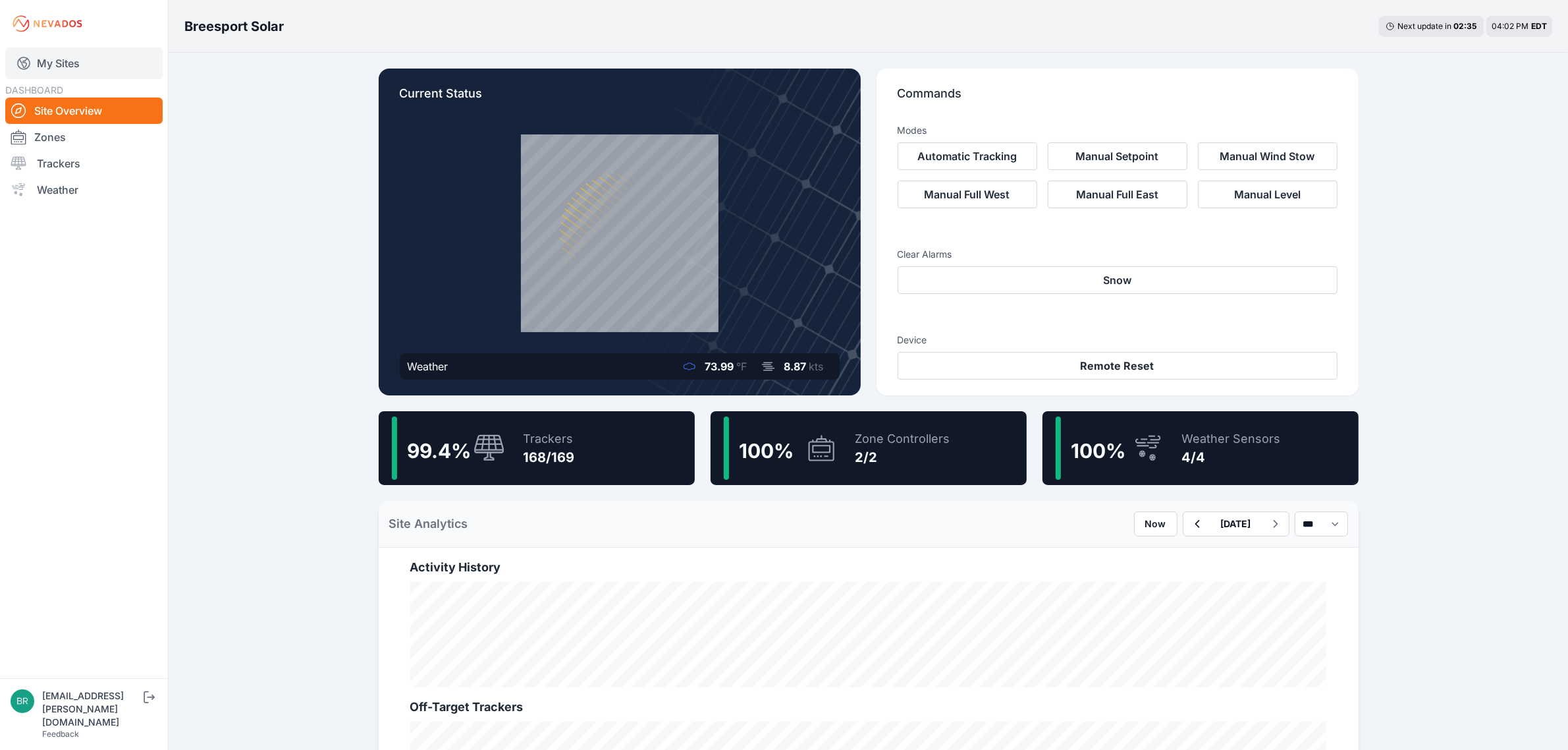
drag, startPoint x: 59, startPoint y: 72, endPoint x: 53, endPoint y: 68, distance: 7.2
click at [59, 72] on link "My Sites" at bounding box center [84, 63] width 158 height 32
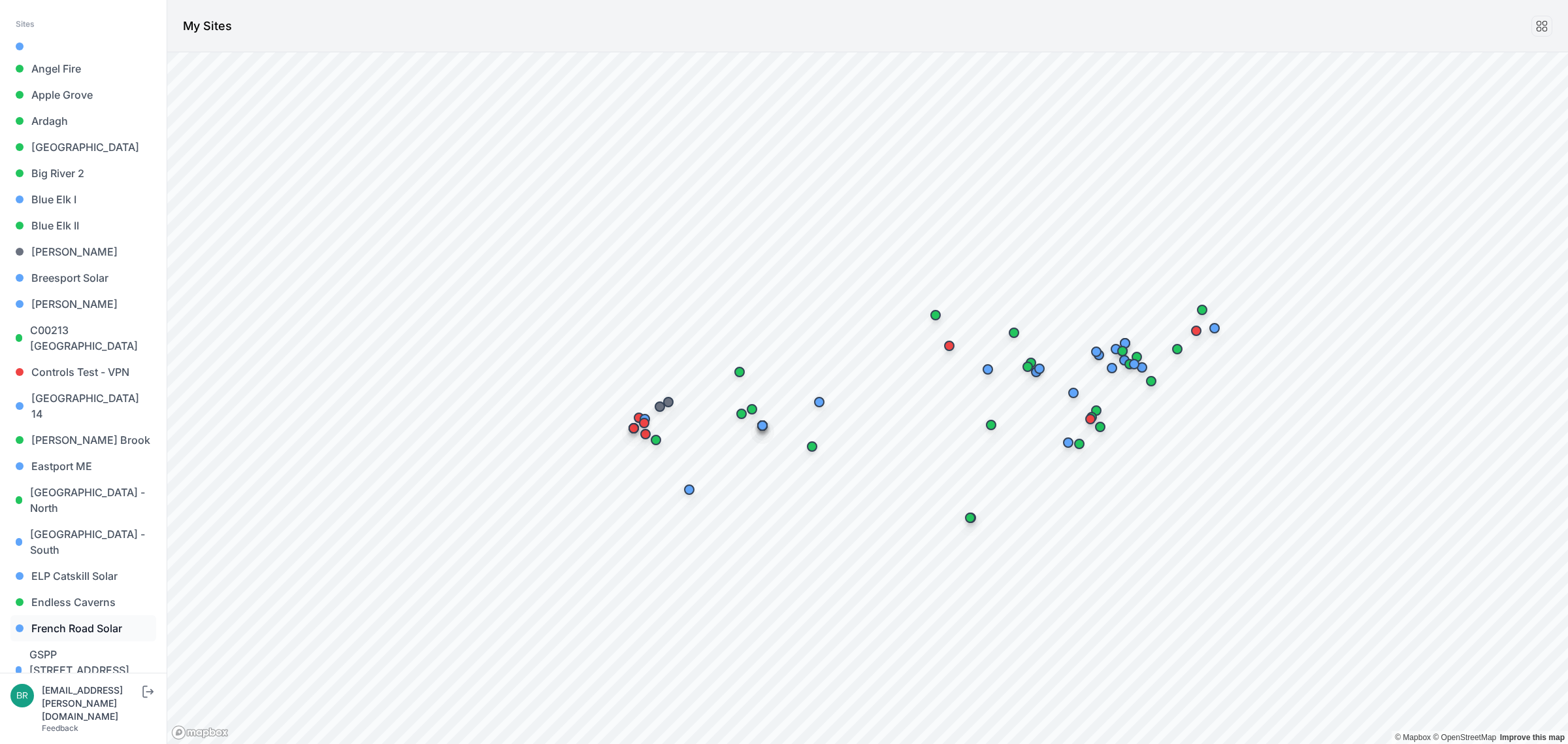
scroll to position [163, 0]
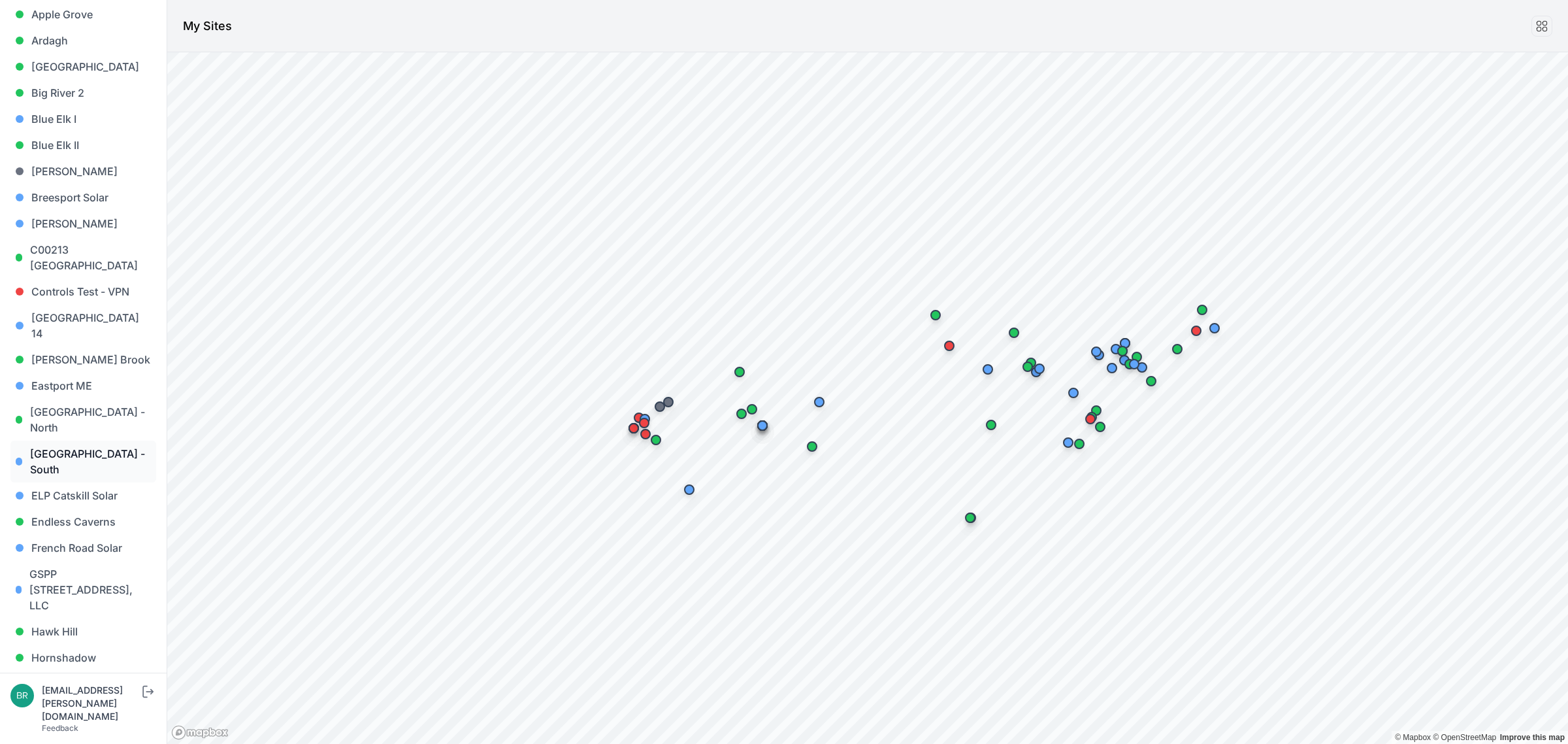
click at [90, 440] on link "[GEOGRAPHIC_DATA] - South" at bounding box center [83, 461] width 146 height 42
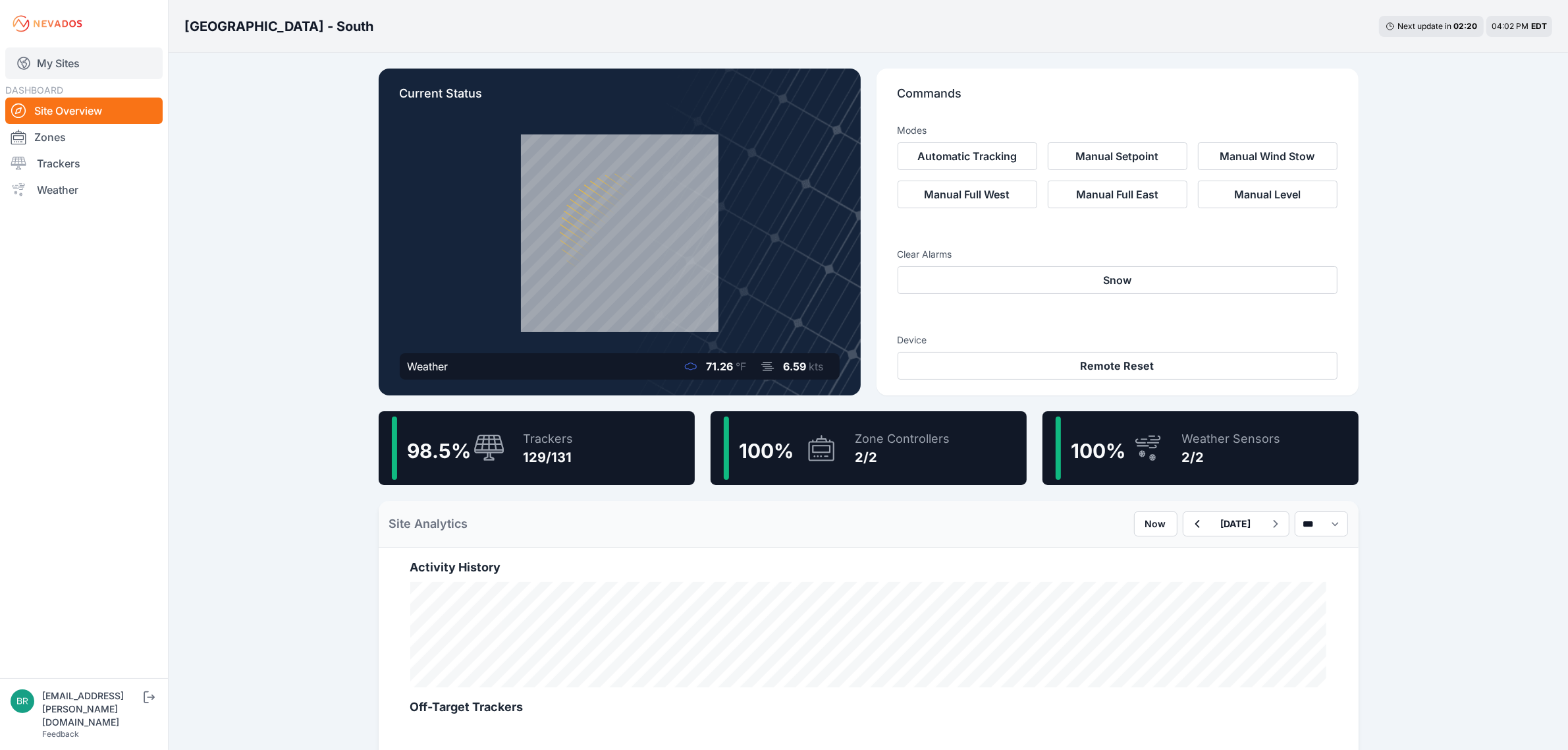
click at [94, 44] on div "My Sites DASHBOARD Site Overview Zones Trackers Weather" at bounding box center [84, 339] width 168 height 678
click at [94, 53] on link "My Sites" at bounding box center [84, 63] width 158 height 32
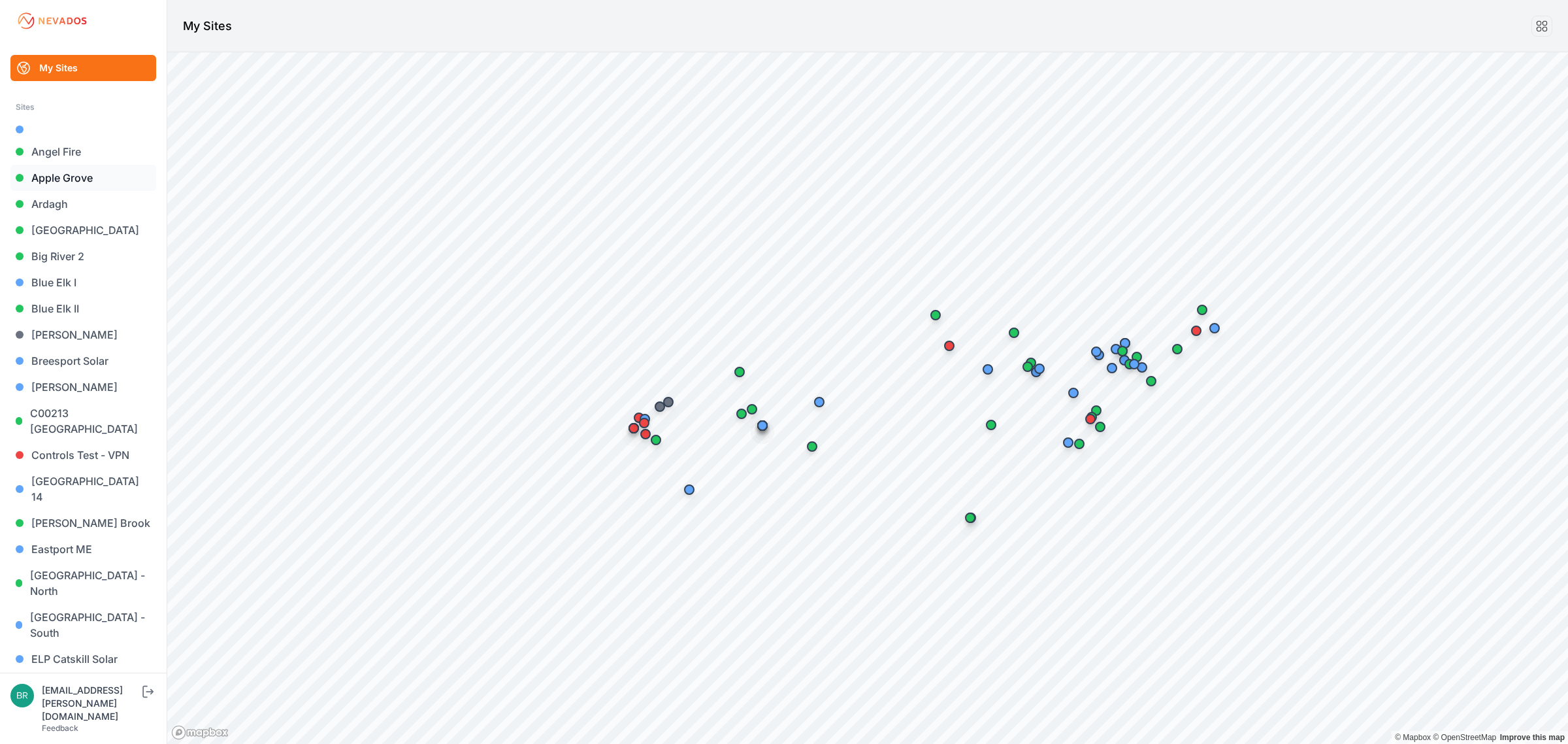
click at [73, 175] on link "Apple Grove" at bounding box center [83, 178] width 146 height 26
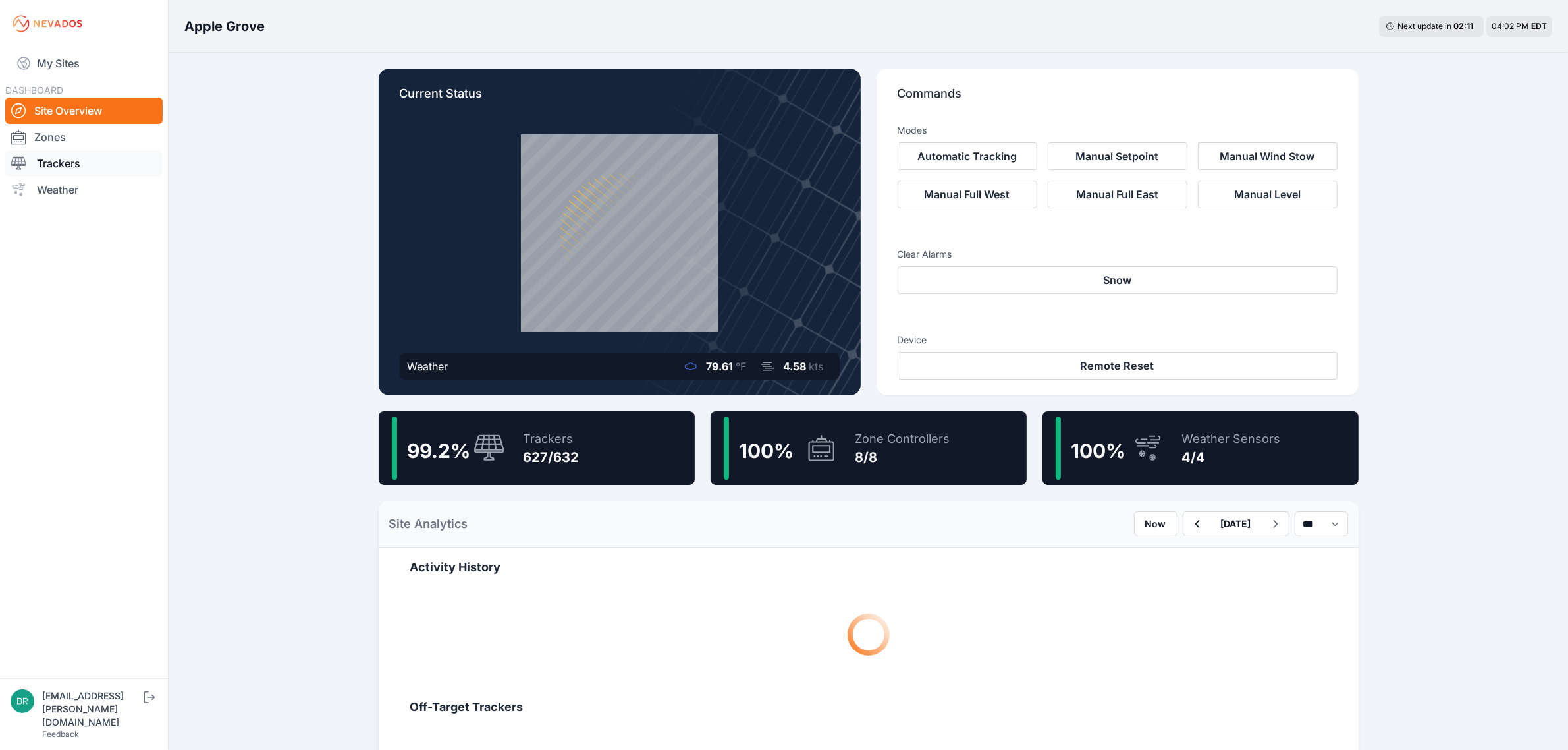
click at [110, 166] on link "Trackers" at bounding box center [84, 163] width 158 height 27
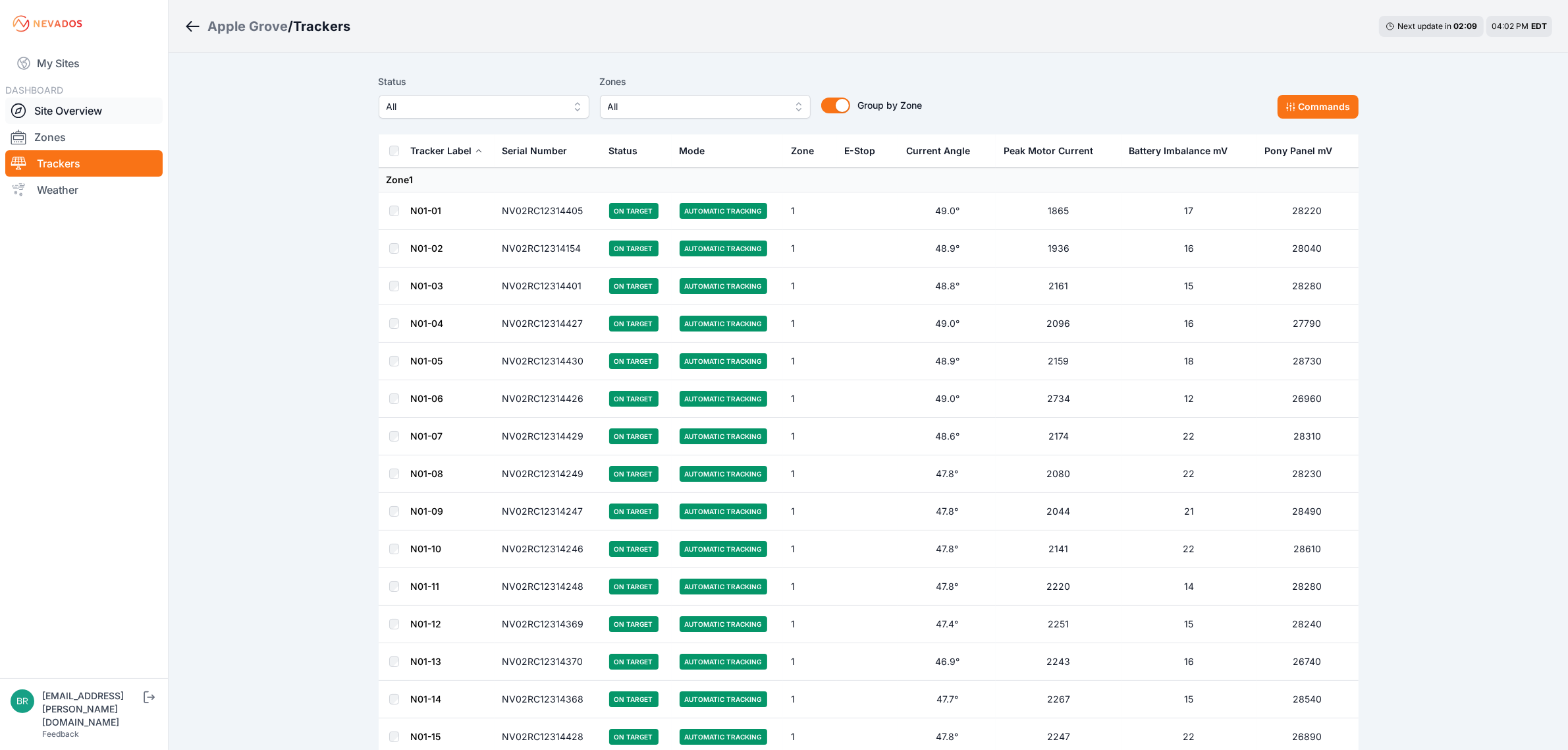
click at [109, 113] on link "Site Overview" at bounding box center [84, 110] width 158 height 27
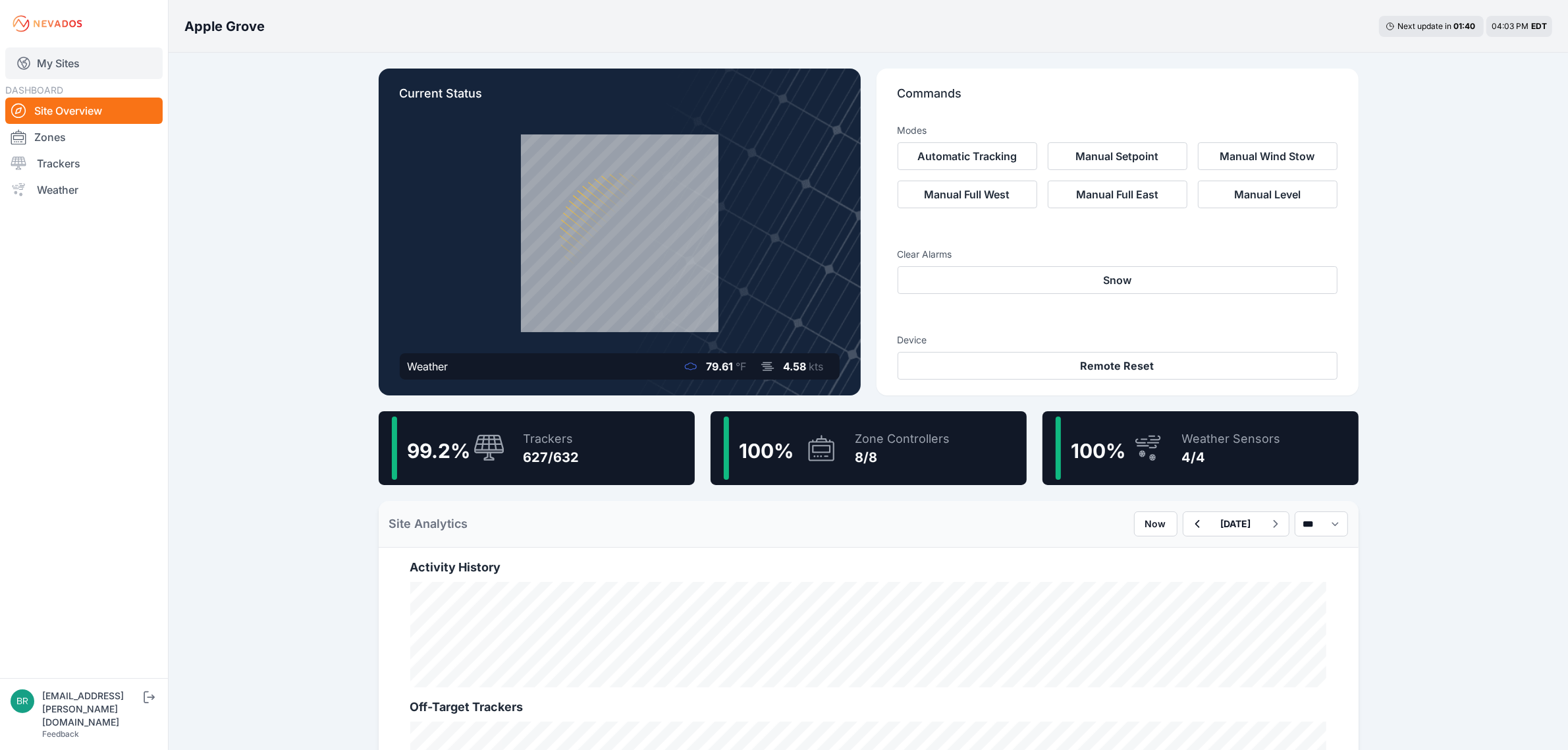
click at [80, 57] on link "My Sites" at bounding box center [84, 63] width 158 height 32
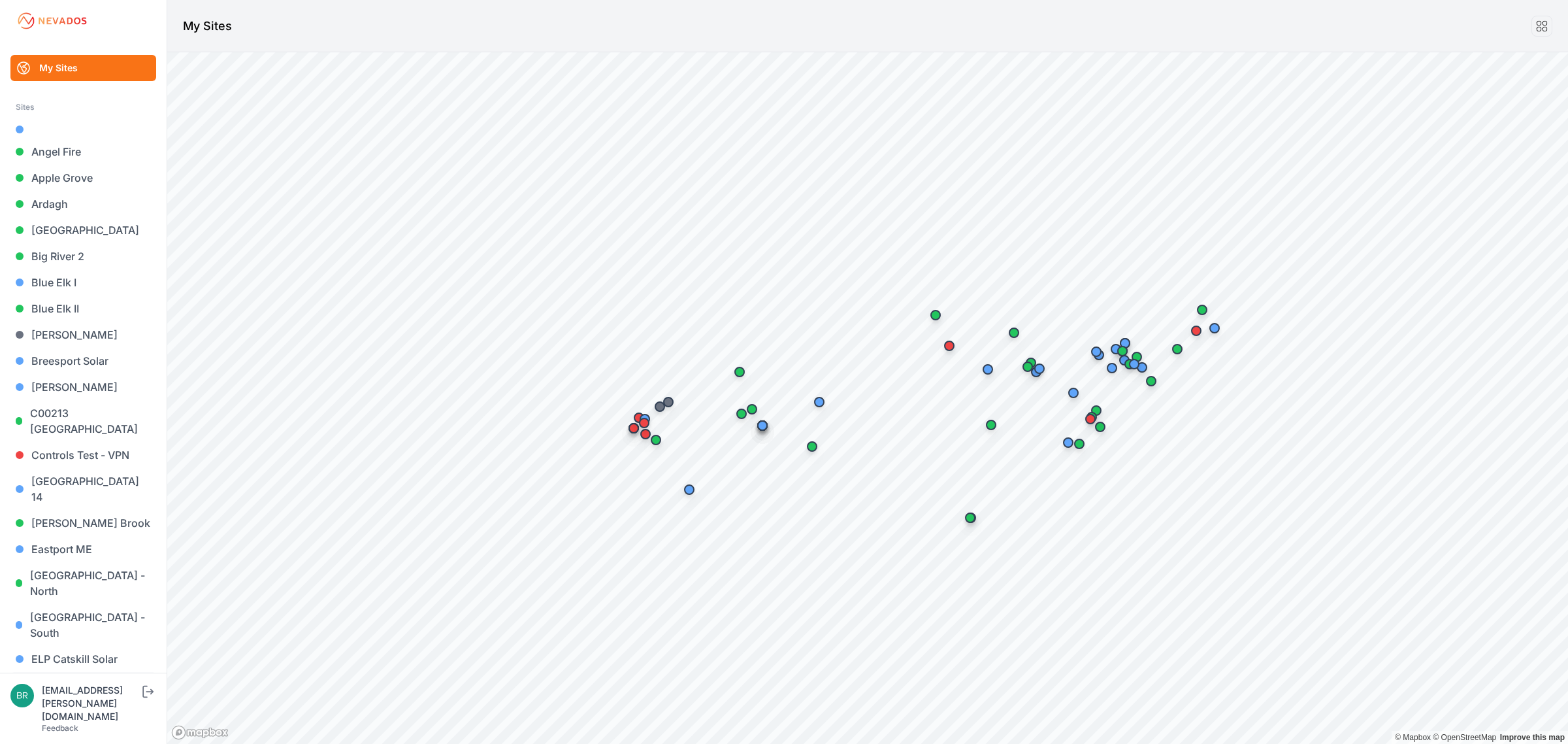
click at [91, 671] on link "Endless Caverns" at bounding box center [83, 684] width 146 height 26
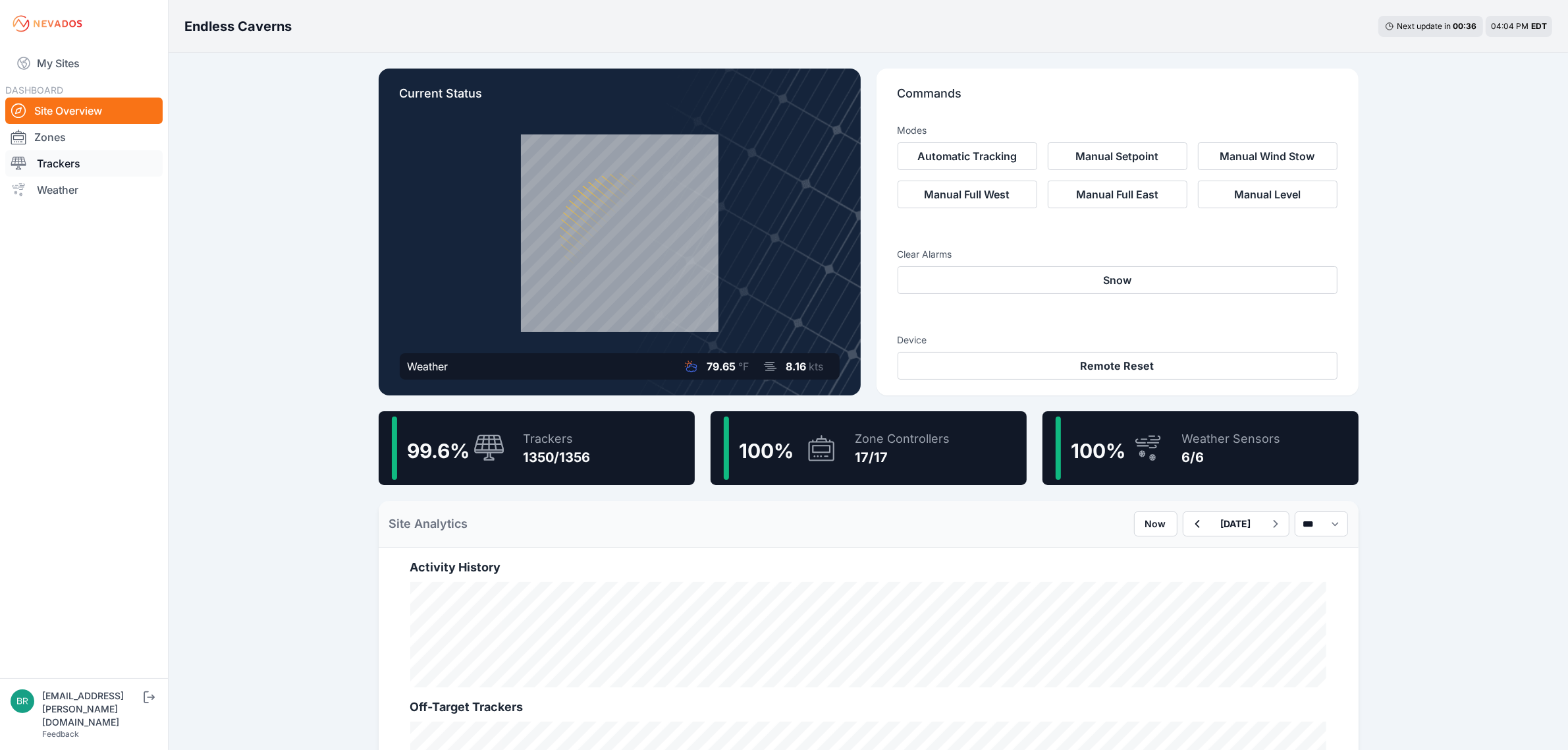
click at [88, 156] on link "Trackers" at bounding box center [84, 163] width 158 height 27
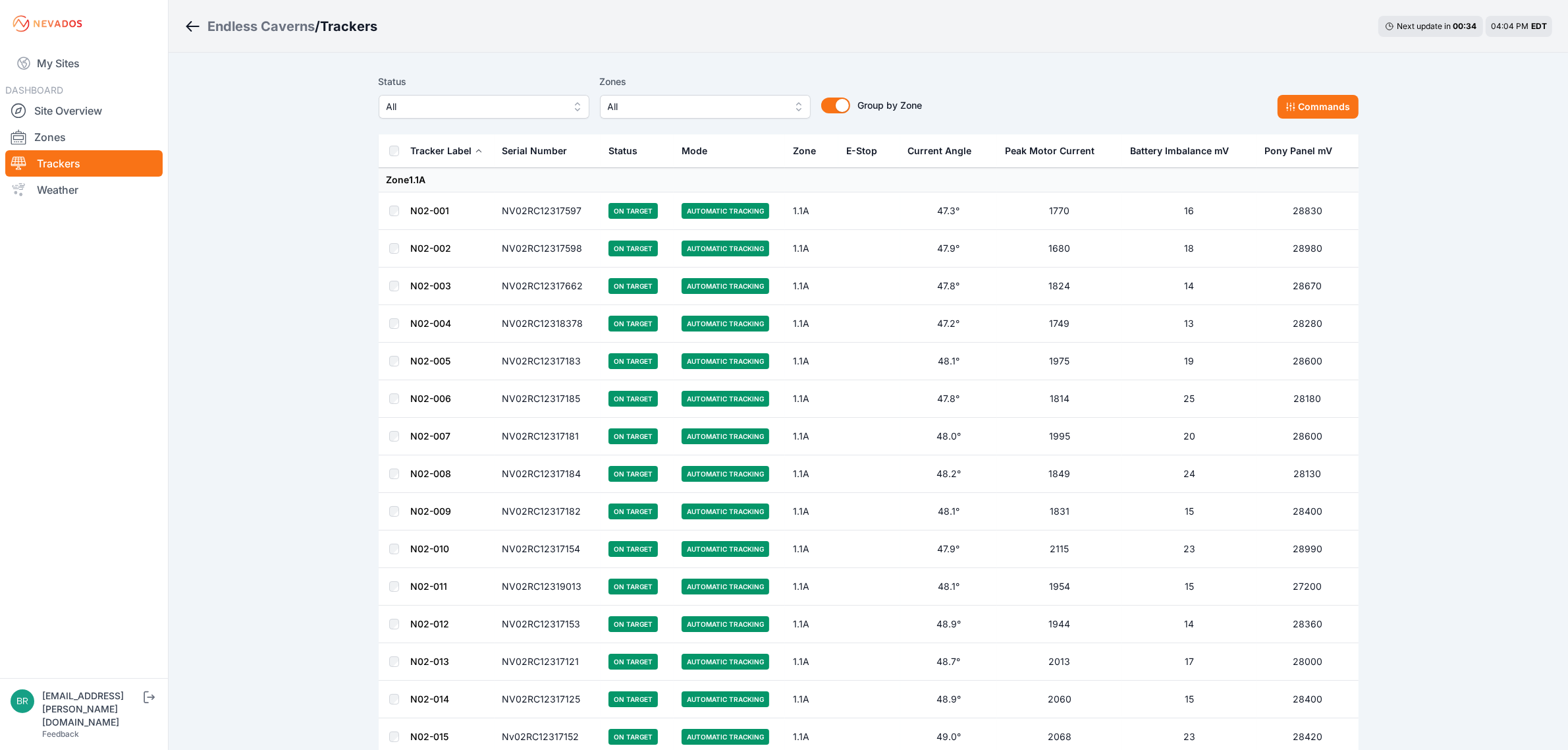
click at [441, 110] on span "All" at bounding box center [475, 107] width 177 height 16
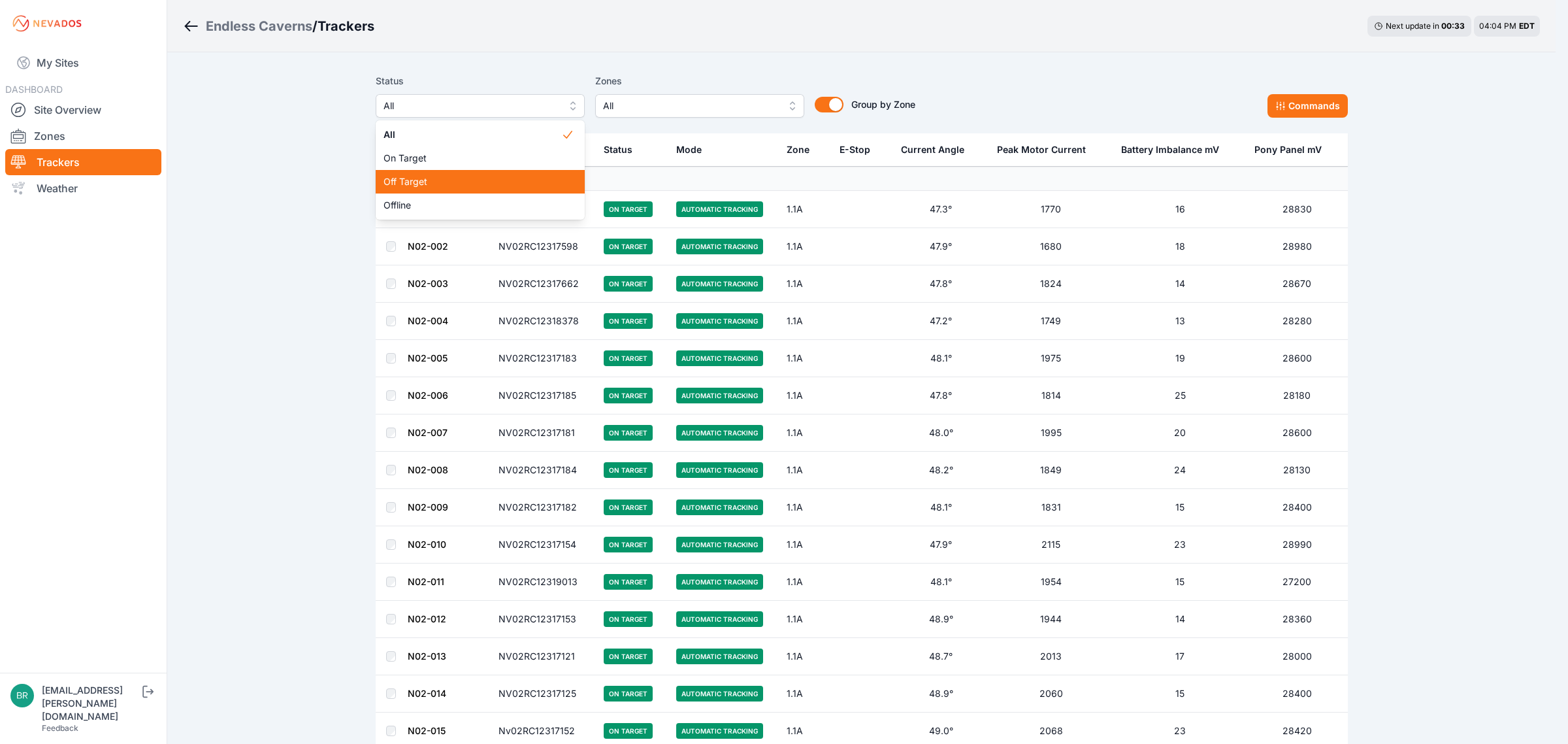
click at [416, 188] on div "Off Target" at bounding box center [480, 181] width 209 height 23
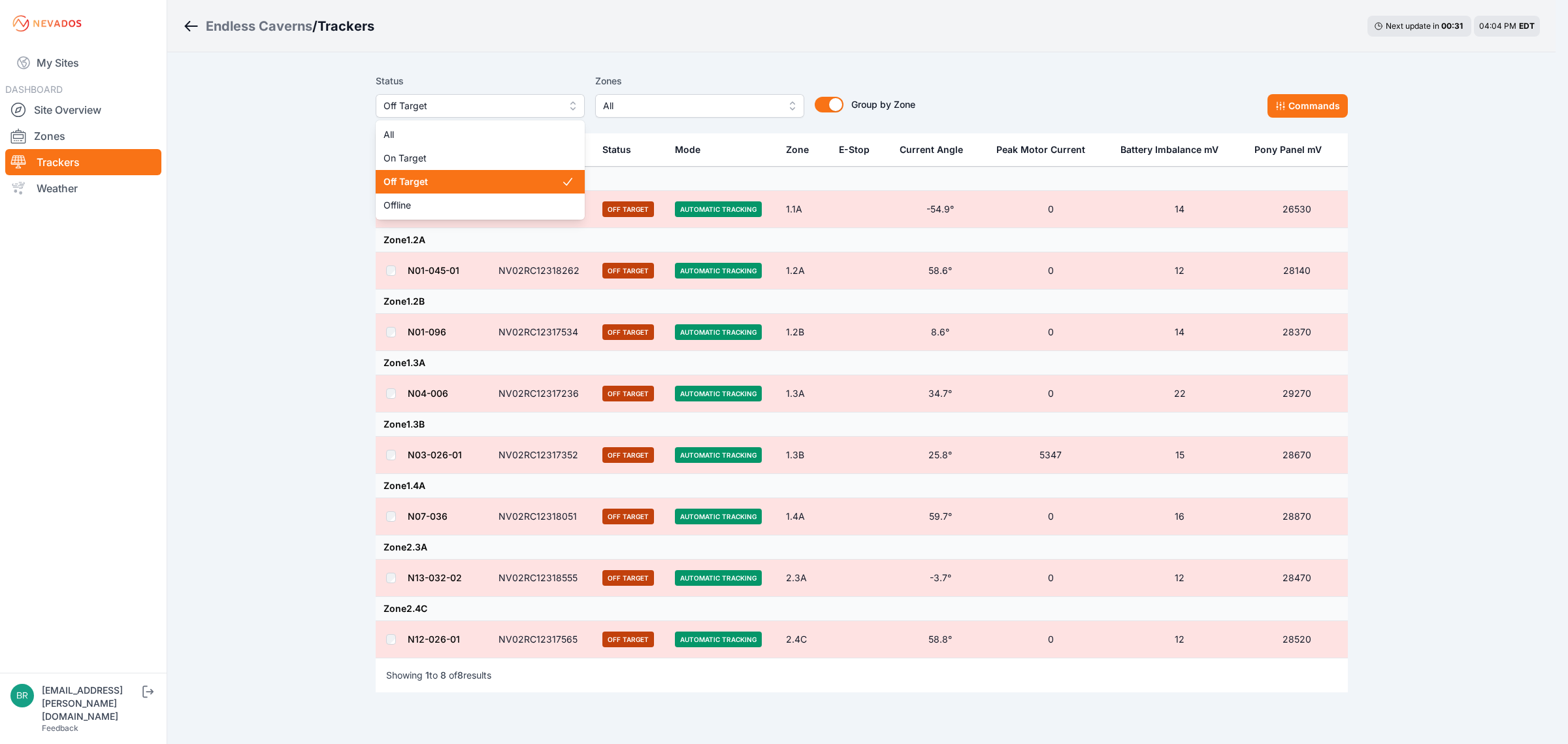
click at [466, 109] on span "Off Target" at bounding box center [471, 106] width 175 height 16
click at [449, 207] on span "Offline" at bounding box center [472, 205] width 177 height 13
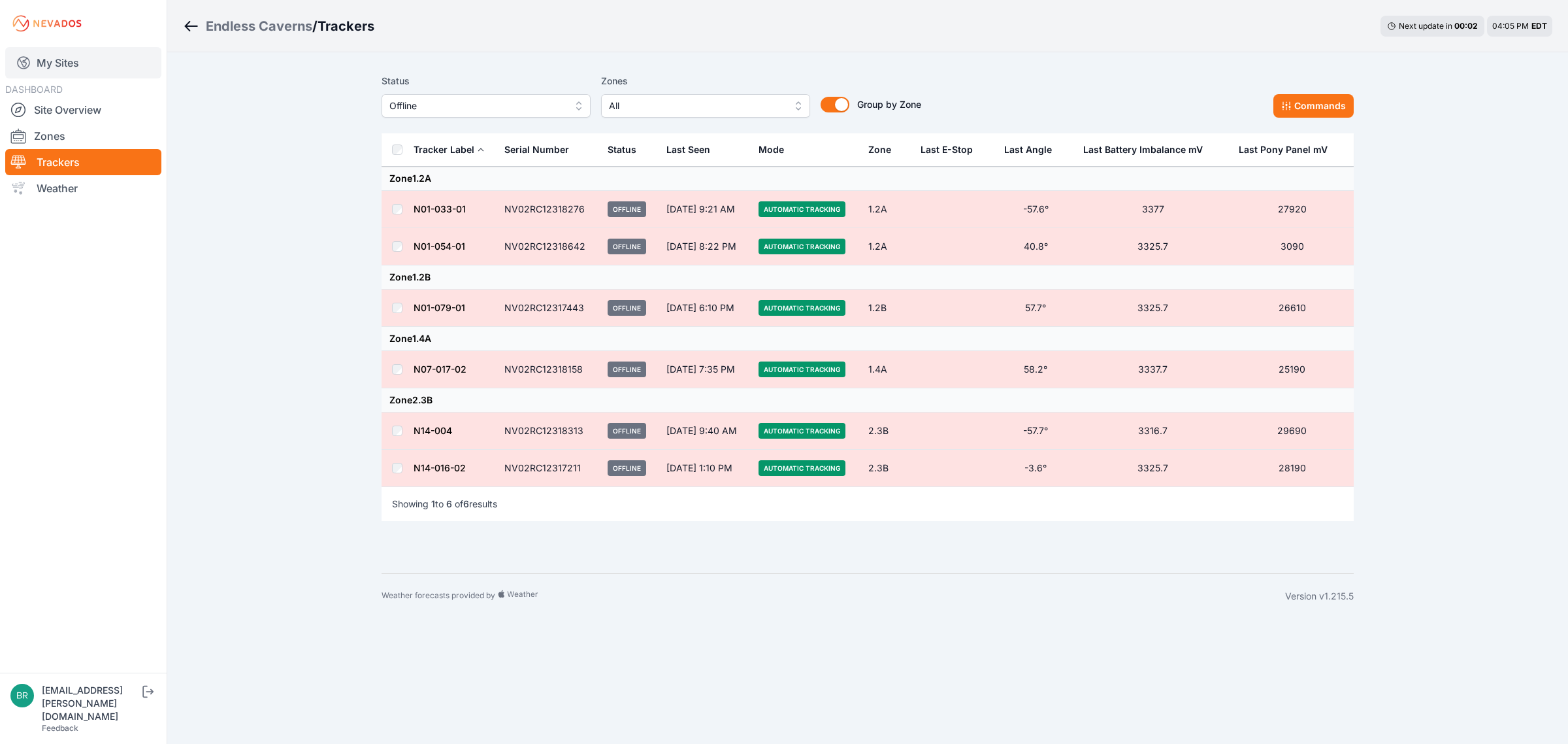
click at [52, 60] on link "My Sites" at bounding box center [83, 63] width 156 height 32
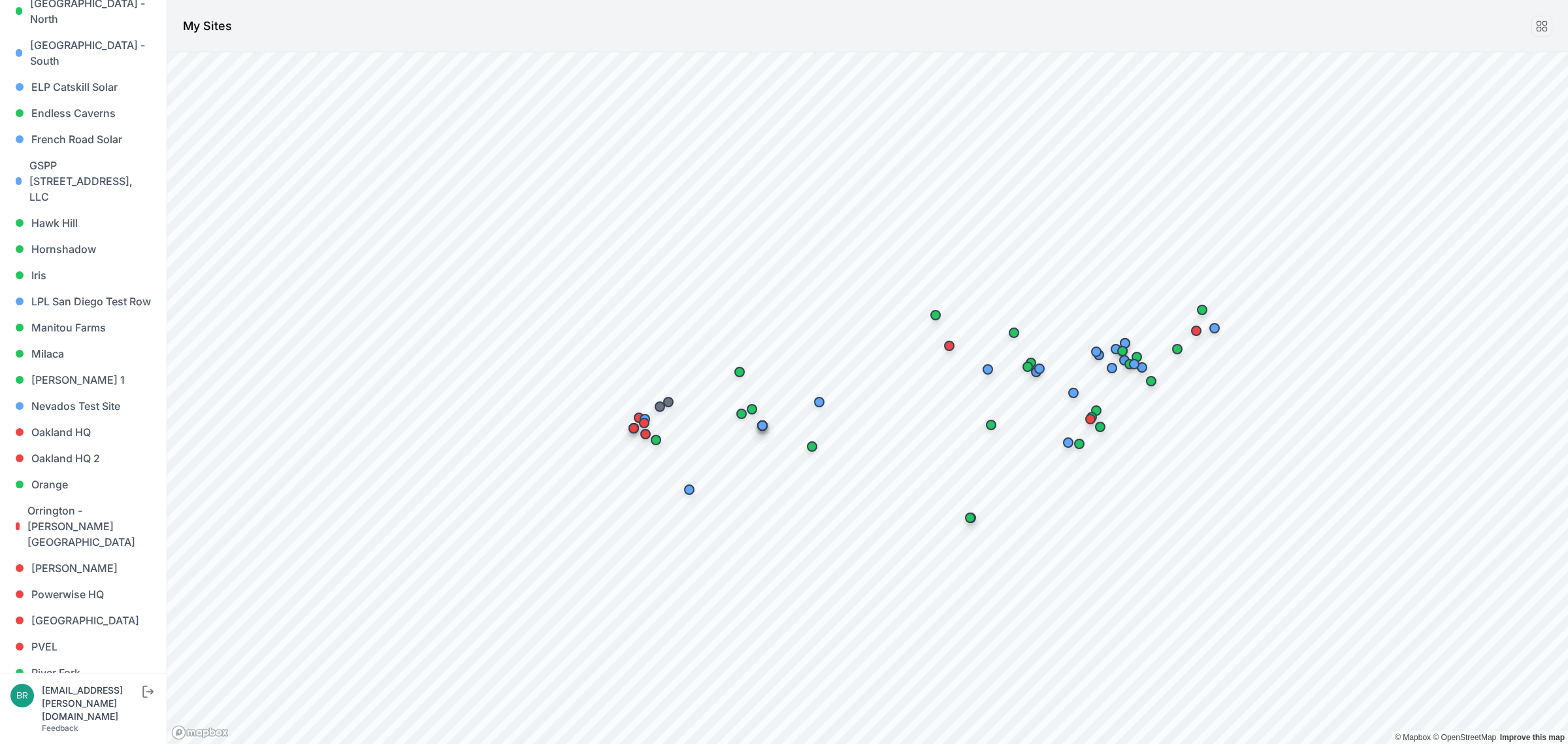
scroll to position [1106, 0]
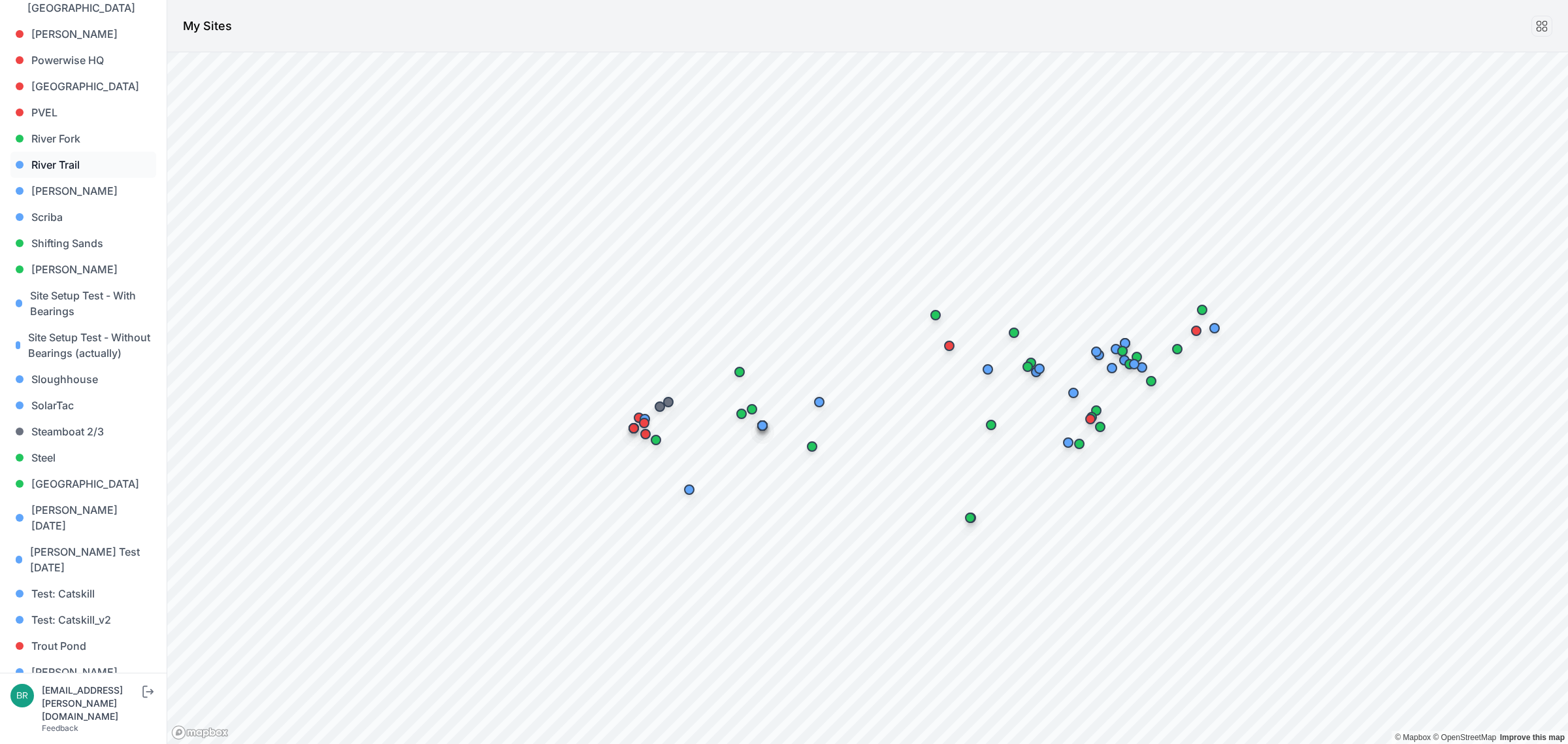
click at [76, 152] on link "River Trail" at bounding box center [83, 165] width 146 height 26
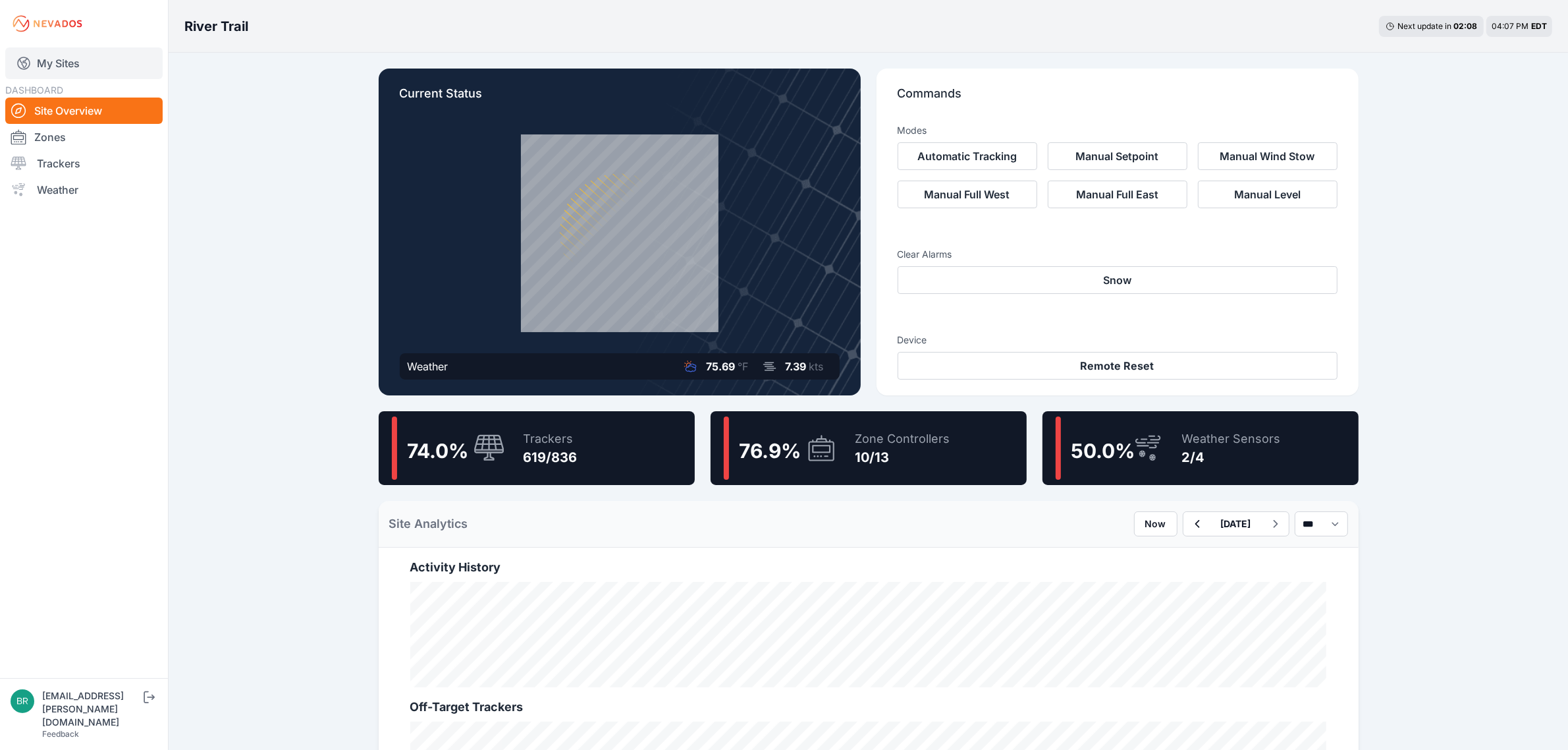
click at [43, 61] on link "My Sites" at bounding box center [84, 63] width 158 height 32
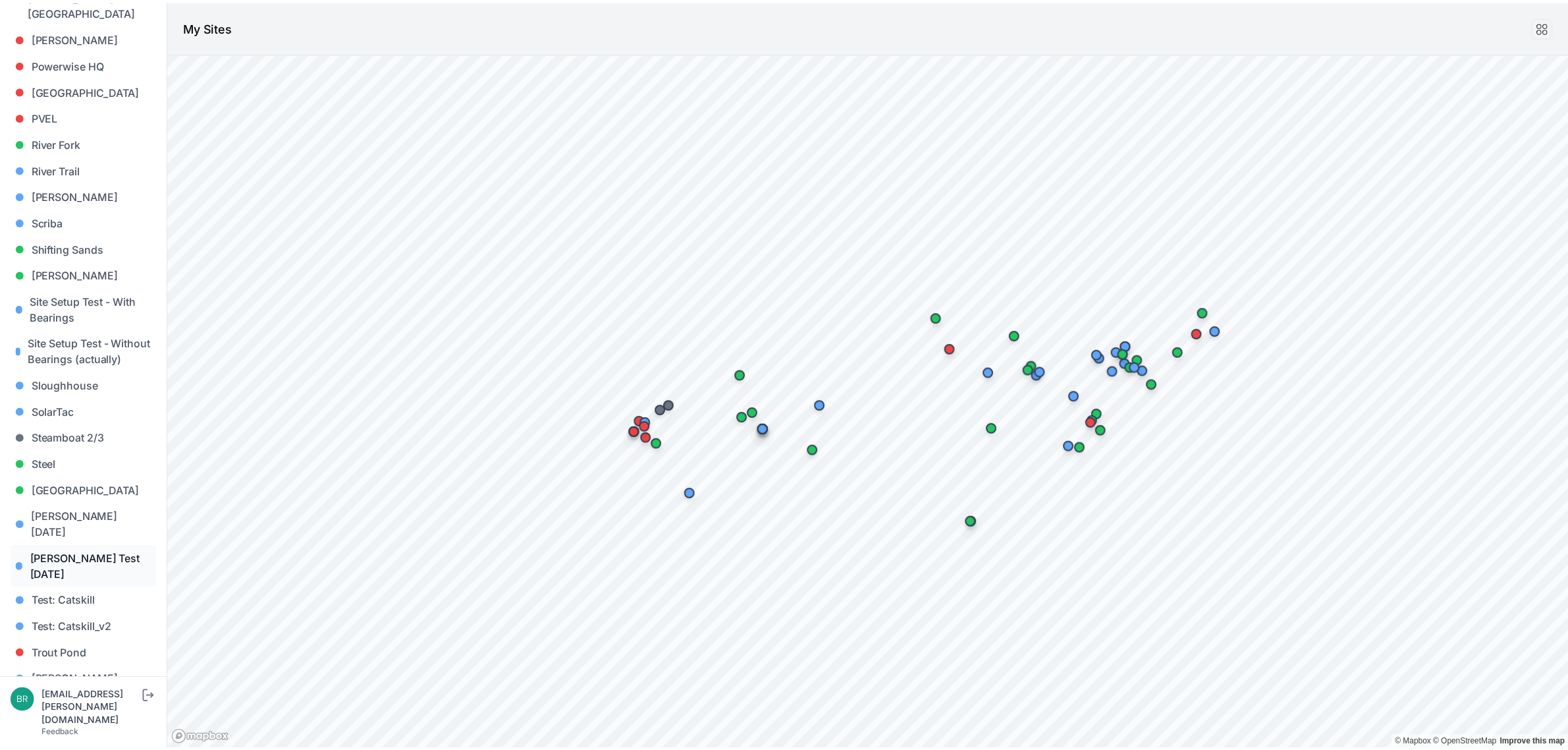
scroll to position [1115, 0]
click at [84, 232] on link "Shifting Sands" at bounding box center [84, 245] width 147 height 27
